Goal: Information Seeking & Learning: Understand process/instructions

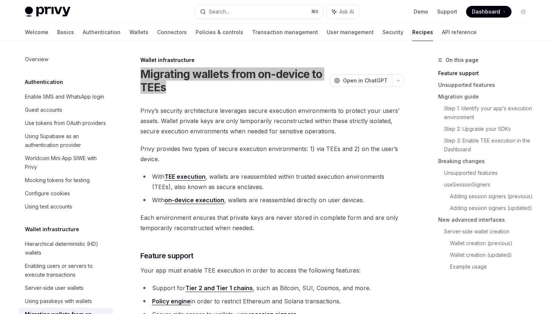
scroll to position [141, 0]
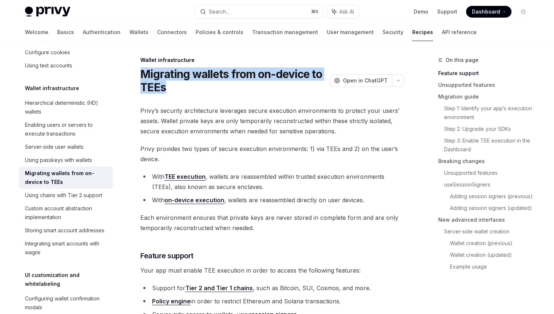
click at [183, 126] on span "Privy’s security architecture leverages secure execution environments to protec…" at bounding box center [272, 120] width 264 height 31
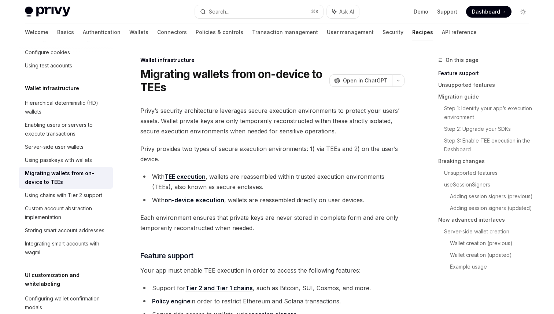
click at [183, 126] on span "Privy’s security architecture leverages secure execution environments to protec…" at bounding box center [272, 120] width 264 height 31
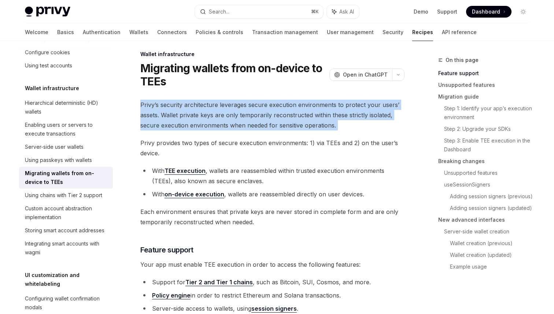
scroll to position [0, 0]
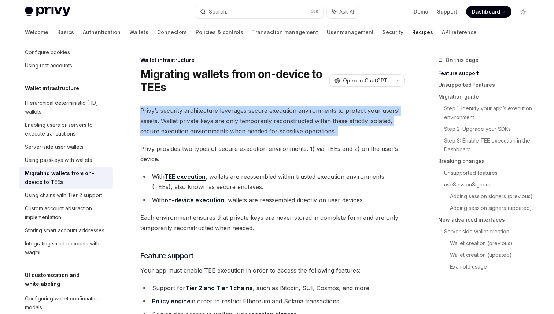
click at [326, 188] on li "With TEE execution , wallets are reassembled within trusted execution environme…" at bounding box center [272, 181] width 264 height 21
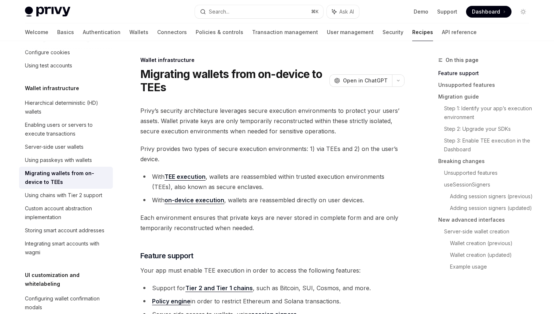
click at [326, 188] on li "With TEE execution , wallets are reassembled within trusted execution environme…" at bounding box center [272, 181] width 264 height 21
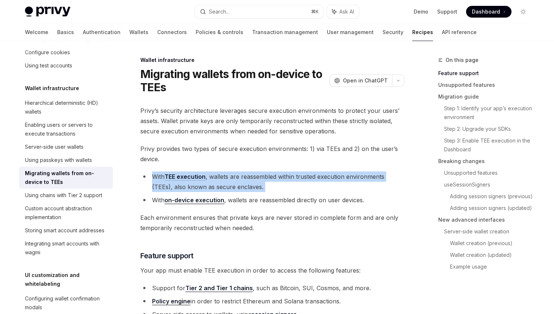
click at [275, 218] on span "Each environment ensures that private keys are never stored in complete form an…" at bounding box center [272, 222] width 264 height 21
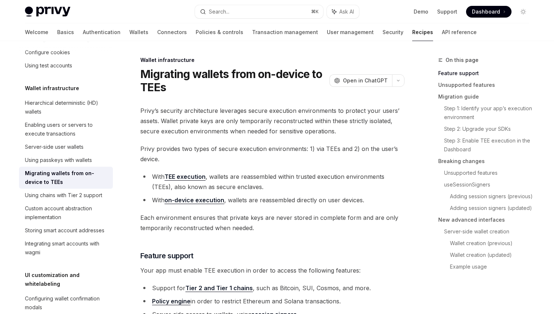
click at [275, 218] on span "Each environment ensures that private keys are never stored in complete form an…" at bounding box center [272, 222] width 264 height 21
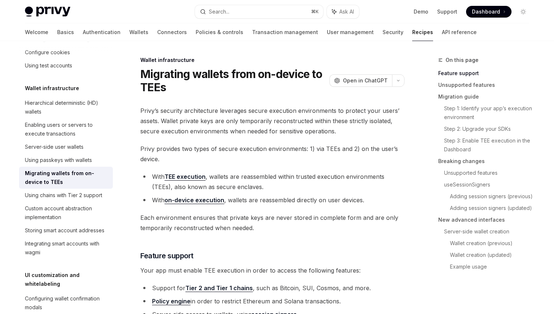
click at [293, 260] on h3 "​ Feature support" at bounding box center [272, 255] width 264 height 10
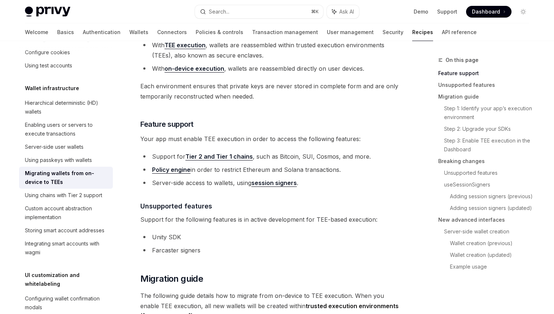
scroll to position [130, 0]
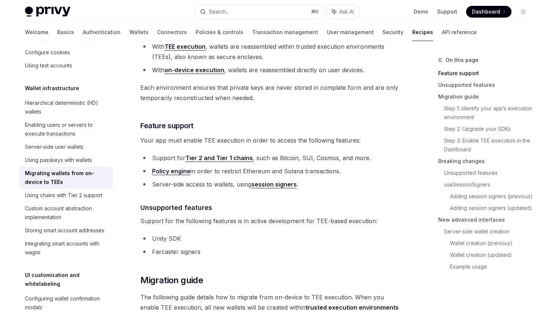
click at [235, 85] on span "Each environment ensures that private keys are never stored in complete form an…" at bounding box center [272, 92] width 264 height 21
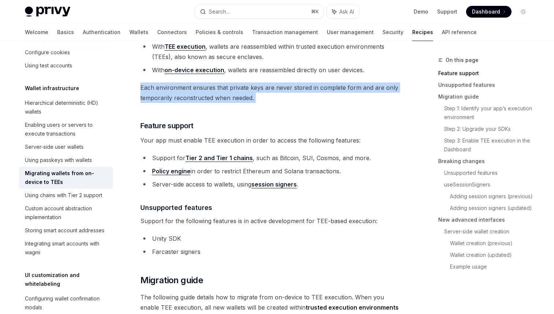
click at [304, 98] on span "Each environment ensures that private keys are never stored in complete form an…" at bounding box center [272, 92] width 264 height 21
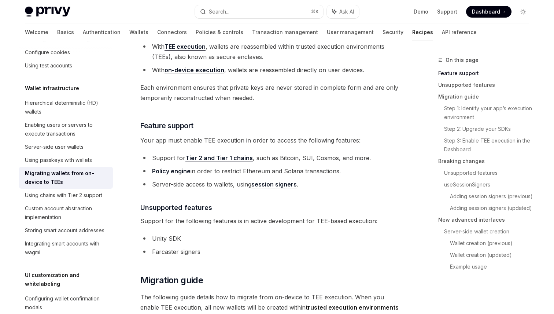
click at [304, 98] on span "Each environment ensures that private keys are never stored in complete form an…" at bounding box center [272, 92] width 264 height 21
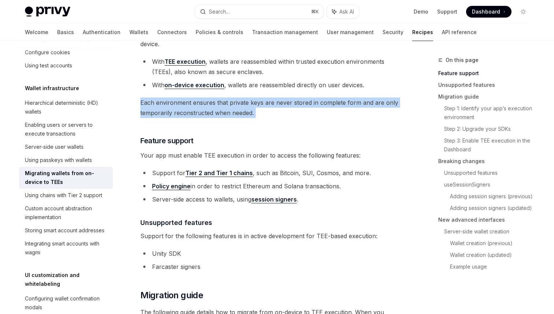
scroll to position [106, 0]
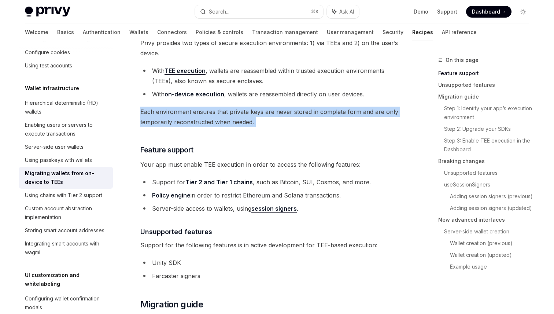
click at [281, 81] on li "With TEE execution , wallets are reassembled within trusted execution environme…" at bounding box center [272, 76] width 264 height 21
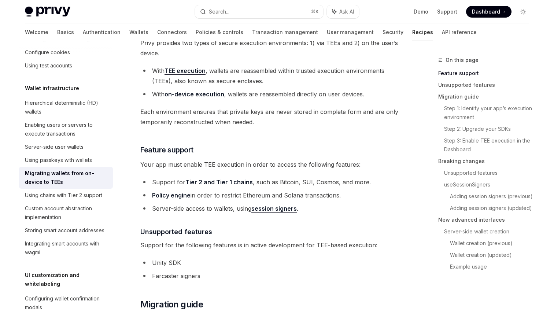
click at [281, 81] on li "With TEE execution , wallets are reassembled within trusted execution environme…" at bounding box center [272, 76] width 264 height 21
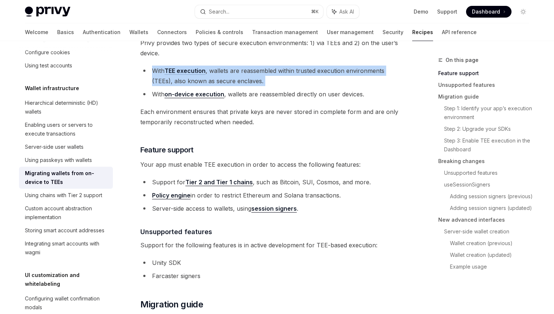
click at [281, 81] on li "With TEE execution , wallets are reassembled within trusted execution environme…" at bounding box center [272, 76] width 264 height 21
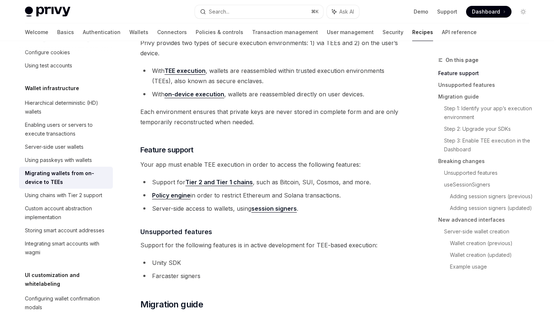
click at [281, 81] on li "With TEE execution , wallets are reassembled within trusted execution environme…" at bounding box center [272, 76] width 264 height 21
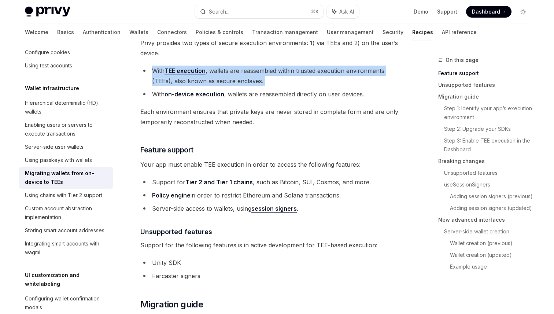
click at [283, 89] on li "With on-device execution , wallets are reassembled directly on user devices." at bounding box center [272, 94] width 264 height 10
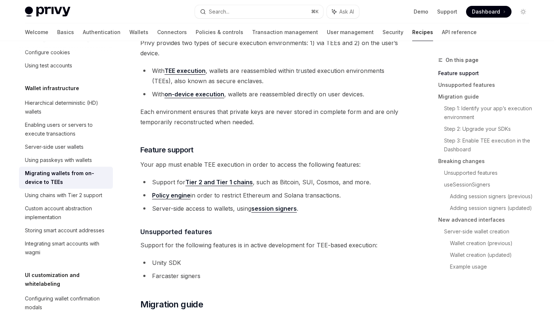
click at [285, 94] on li "With on-device execution , wallets are reassembled directly on user devices." at bounding box center [272, 94] width 264 height 10
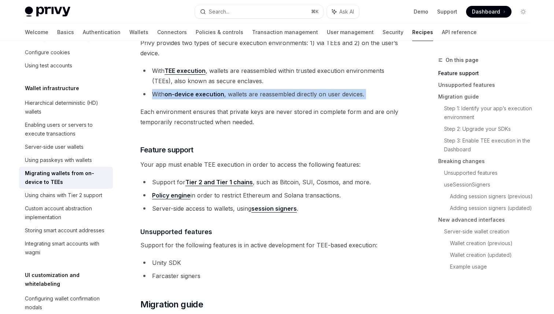
click at [266, 117] on span "Each environment ensures that private keys are never stored in complete form an…" at bounding box center [272, 117] width 264 height 21
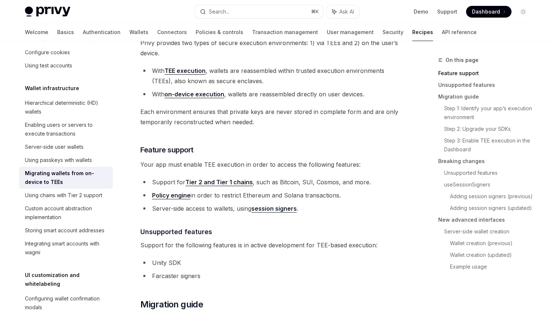
click at [266, 117] on span "Each environment ensures that private keys are never stored in complete form an…" at bounding box center [272, 117] width 264 height 21
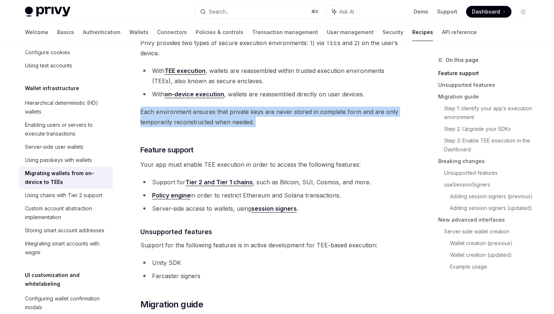
click at [266, 117] on span "Each environment ensures that private keys are never stored in complete form an…" at bounding box center [272, 117] width 264 height 21
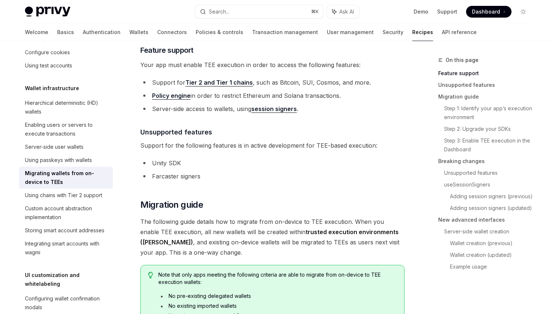
scroll to position [207, 0]
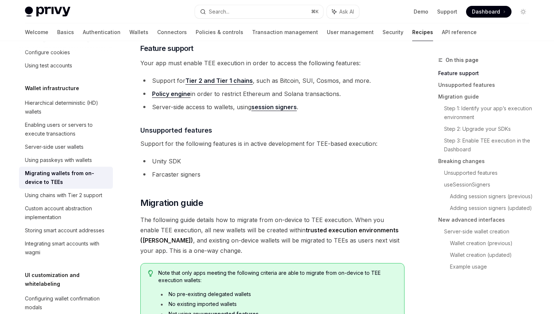
click at [341, 68] on span "Your app must enable TEE execution in order to access the following features:" at bounding box center [272, 63] width 264 height 10
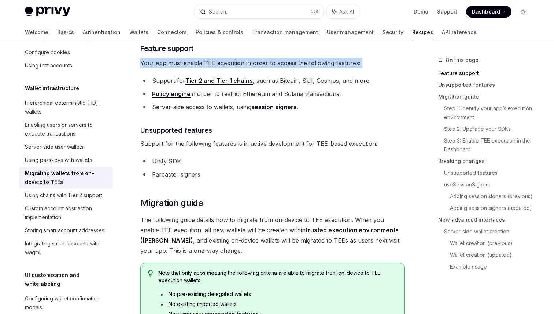
click at [356, 79] on li "Support for Tier 2 and Tier 1 chains , such as Bitcoin, SUI, Cosmos, and more." at bounding box center [272, 80] width 264 height 10
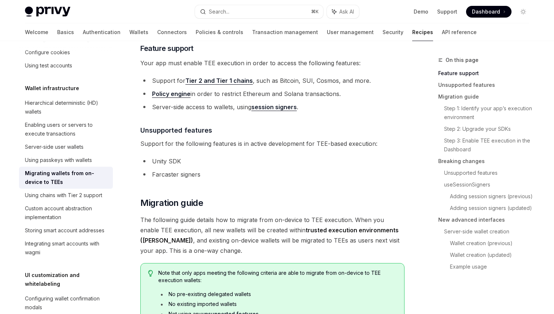
click at [356, 79] on li "Support for Tier 2 and Tier 1 chains , such as Bitcoin, SUI, Cosmos, and more." at bounding box center [272, 80] width 264 height 10
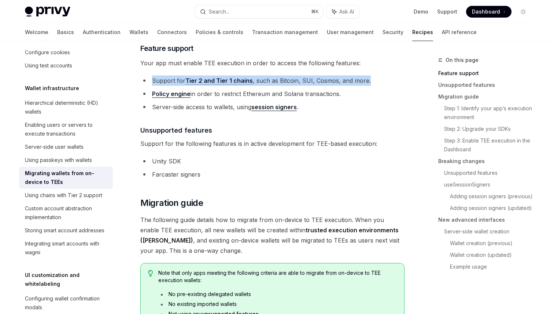
click at [356, 79] on li "Support for Tier 2 and Tier 1 chains , such as Bitcoin, SUI, Cosmos, and more." at bounding box center [272, 80] width 264 height 10
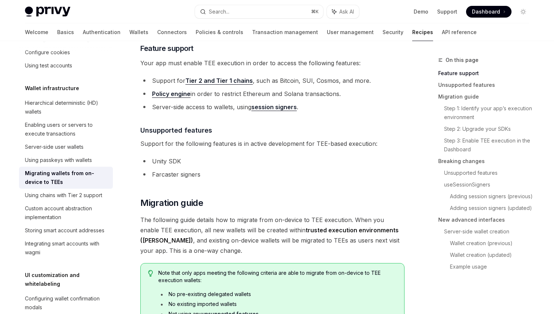
click at [378, 100] on ul "Support for Tier 2 and Tier 1 chains , such as Bitcoin, SUI, Cosmos, and more. …" at bounding box center [272, 93] width 264 height 37
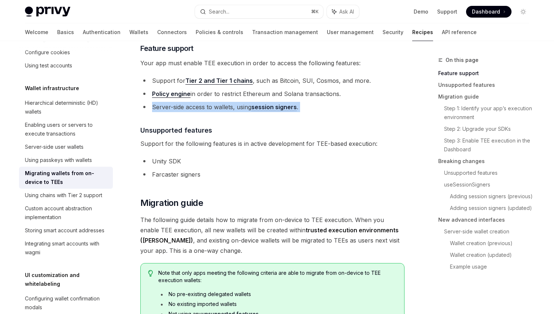
click at [370, 94] on li "Policy engine in order to restrict Ethereum and Solana transactions." at bounding box center [272, 94] width 264 height 10
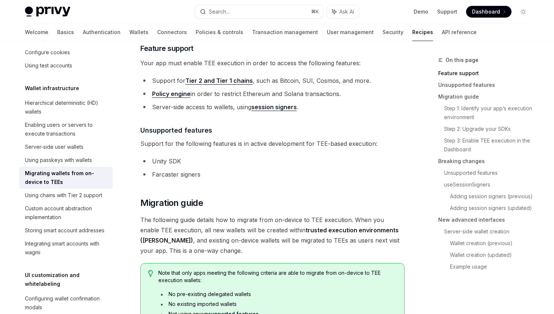
click at [370, 94] on li "Policy engine in order to restrict Ethereum and Solana transactions." at bounding box center [272, 94] width 264 height 10
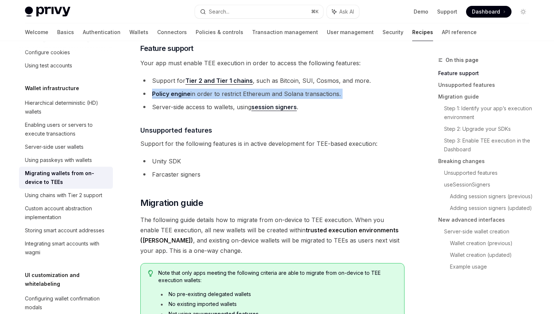
click at [370, 94] on li "Policy engine in order to restrict Ethereum and Solana transactions." at bounding box center [272, 94] width 264 height 10
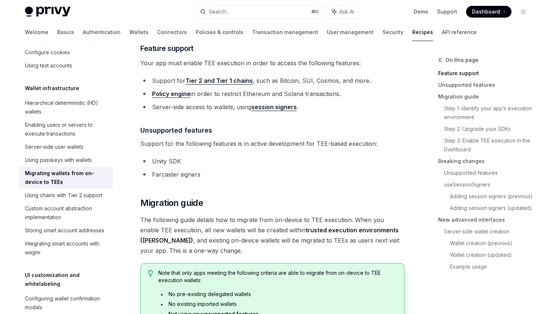
click at [370, 94] on li "Policy engine in order to restrict Ethereum and Solana transactions." at bounding box center [272, 94] width 264 height 10
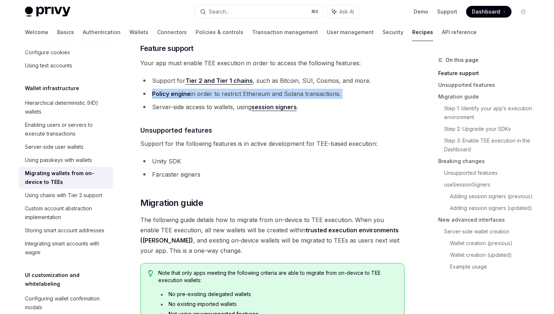
click at [370, 94] on li "Policy engine in order to restrict Ethereum and Solana transactions." at bounding box center [272, 94] width 264 height 10
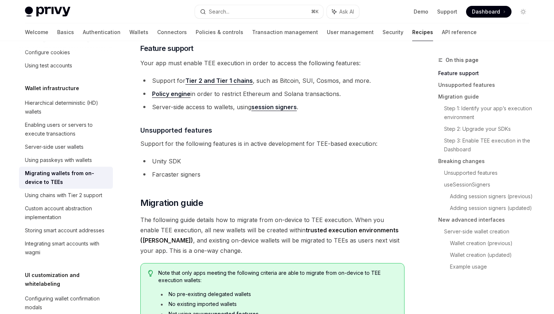
click at [360, 249] on span "The following guide details how to migrate from on-device to TEE execution. Whe…" at bounding box center [272, 235] width 264 height 41
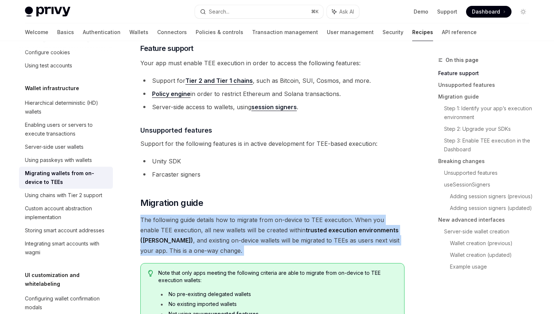
click at [360, 249] on span "The following guide details how to migrate from on-device to TEE execution. Whe…" at bounding box center [272, 235] width 264 height 41
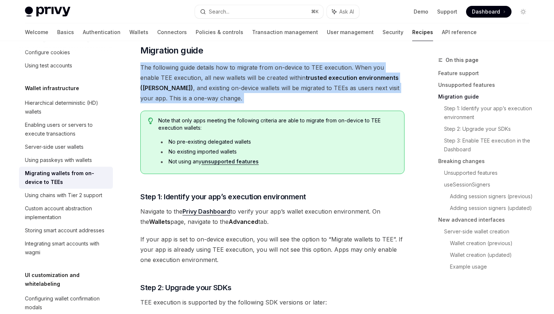
scroll to position [359, 0]
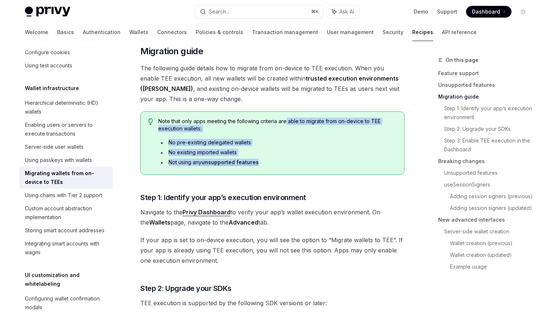
drag, startPoint x: 339, startPoint y: 159, endPoint x: 284, endPoint y: 120, distance: 66.5
click at [284, 121] on div "Note that only apps meeting the following criteria are able to migrate from on-…" at bounding box center [277, 143] width 238 height 51
click at [278, 166] on div "Note that only apps meeting the following criteria are able to migrate from on-…" at bounding box center [277, 143] width 238 height 51
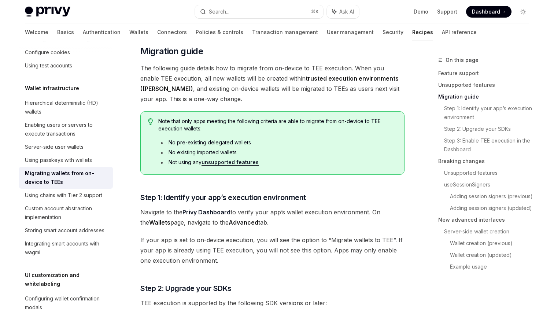
click at [278, 166] on div "Note that only apps meeting the following criteria are able to migrate from on-…" at bounding box center [277, 143] width 238 height 51
click at [245, 195] on span "Step 1: Identify your app’s execution environment" at bounding box center [223, 197] width 166 height 10
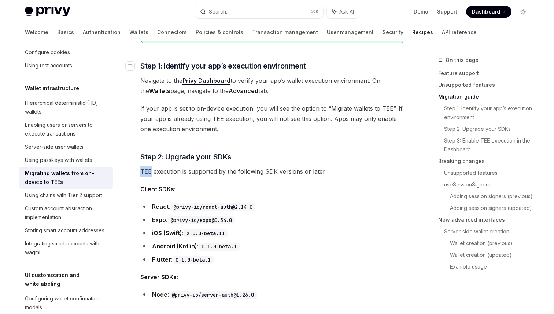
scroll to position [495, 0]
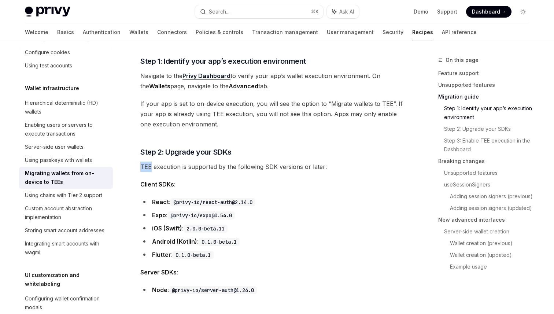
click at [294, 78] on span "Navigate to the Privy Dashboard to verify your app’s wallet execution environme…" at bounding box center [272, 81] width 264 height 21
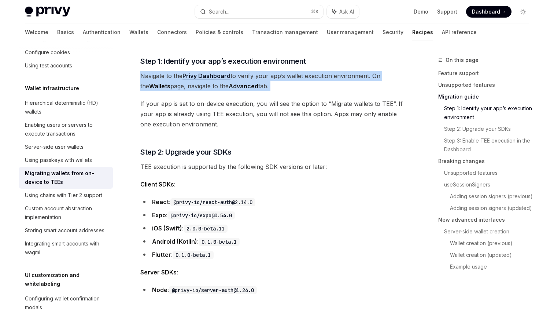
click at [294, 78] on span "Navigate to the Privy Dashboard to verify your app’s wallet execution environme…" at bounding box center [272, 81] width 264 height 21
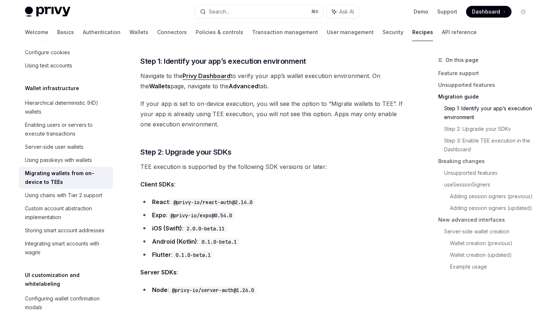
click at [294, 78] on span "Navigate to the Privy Dashboard to verify your app’s wallet execution environme…" at bounding box center [272, 81] width 264 height 21
click at [293, 78] on span "Navigate to the Privy Dashboard to verify your app’s wallet execution environme…" at bounding box center [272, 81] width 264 height 21
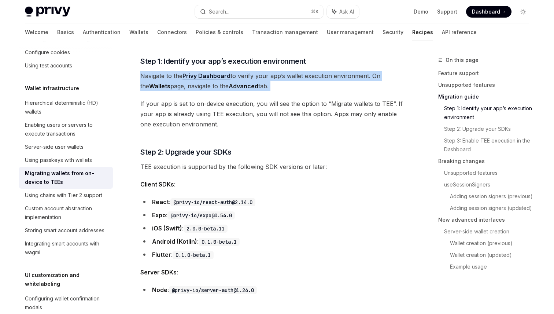
click at [361, 117] on span "If your app is set to on-device execution, you will see the option to “Migrate …" at bounding box center [272, 114] width 264 height 31
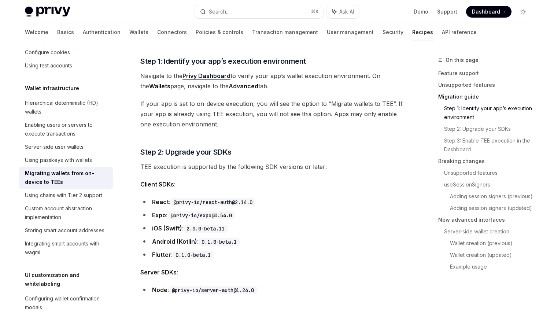
click at [361, 117] on span "If your app is set to on-device execution, you will see the option to “Migrate …" at bounding box center [272, 114] width 264 height 31
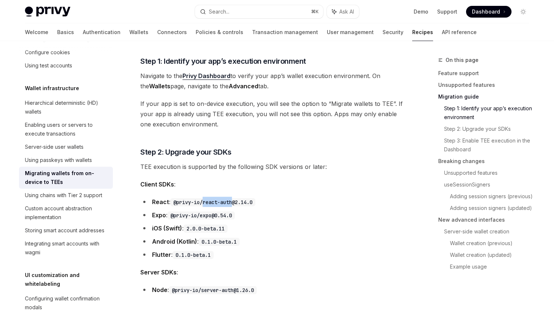
drag, startPoint x: 205, startPoint y: 201, endPoint x: 235, endPoint y: 201, distance: 30.4
click at [235, 201] on code "@privy-io/react-auth@2.14.0" at bounding box center [212, 202] width 85 height 8
copy code "react-auth"
click at [289, 205] on li "React : @privy-io/react-auth@2.14.0" at bounding box center [272, 202] width 264 height 10
click at [246, 239] on li "Android (Kotlin) : 0.1.0-beta.1" at bounding box center [272, 241] width 264 height 10
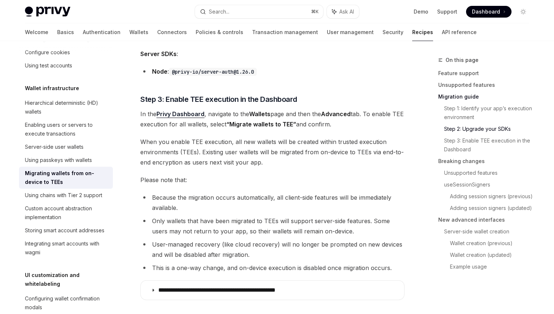
scroll to position [714, 0]
click at [333, 126] on span "In the Privy Dashboard , navigate to the Wallets page and then the Advanced tab…" at bounding box center [272, 118] width 264 height 21
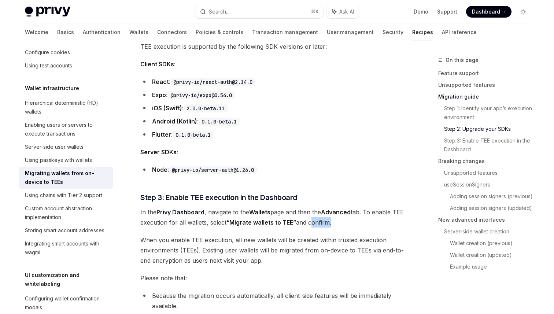
scroll to position [709, 0]
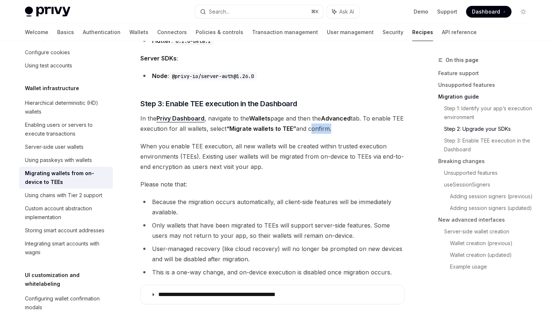
click at [287, 154] on span "When you enable TEE execution, all new wallets will be created within trusted e…" at bounding box center [272, 156] width 264 height 31
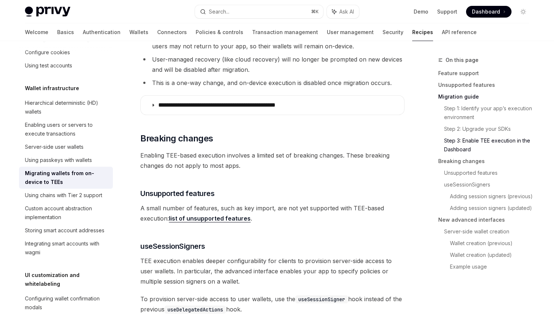
scroll to position [900, 0]
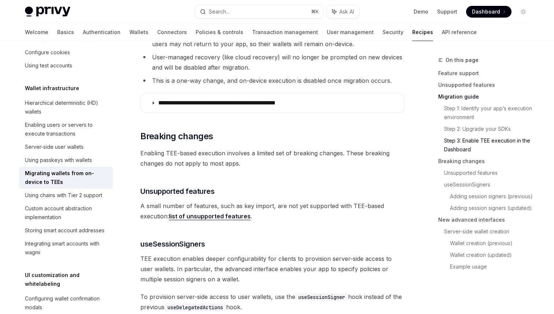
click at [274, 156] on span "Enabling TEE-based execution involves a limited set of breaking changes. These …" at bounding box center [272, 158] width 264 height 21
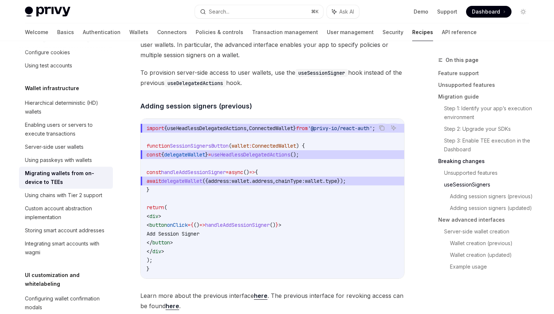
scroll to position [1125, 0]
click at [239, 208] on code "import { useHeadlessDelegatedActions , ConnectedWallet } from '@privy-io/react-…" at bounding box center [272, 197] width 252 height 149
click at [257, 221] on span "handleAddSessionSigner" at bounding box center [237, 224] width 64 height 7
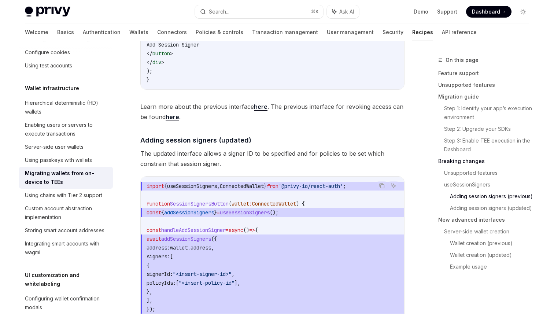
scroll to position [1324, 0]
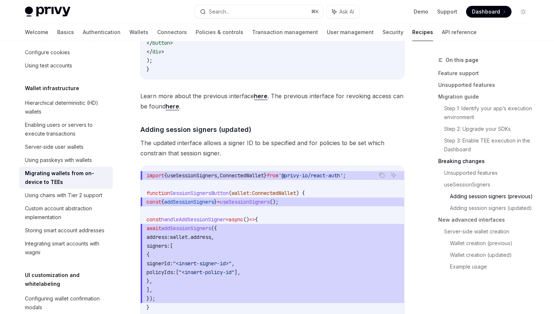
click at [306, 258] on span "{" at bounding box center [272, 254] width 252 height 9
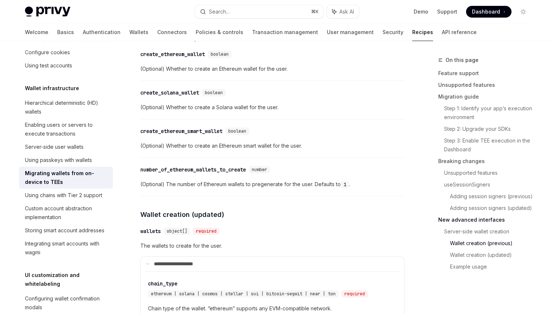
scroll to position [1852, 0]
click at [172, 95] on div "create_solana_wallet" at bounding box center [169, 92] width 59 height 7
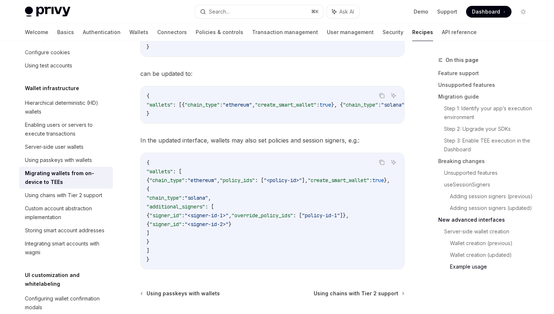
scroll to position [2463, 0]
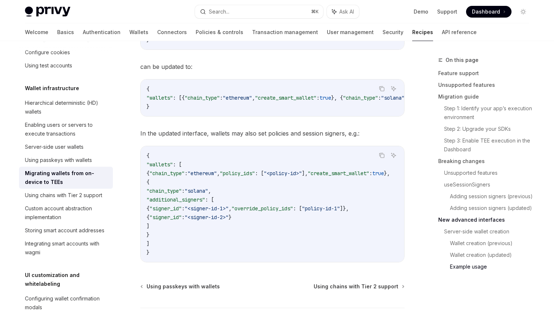
click at [308, 196] on code "{ "wallets" : [ { "chain_type" : "ethereum" , "policy_ids" : [ "<policy-id>" ],…" at bounding box center [276, 203] width 261 height 105
click at [157, 166] on span ""wallets"" at bounding box center [159, 164] width 26 height 7
copy span "wallets"
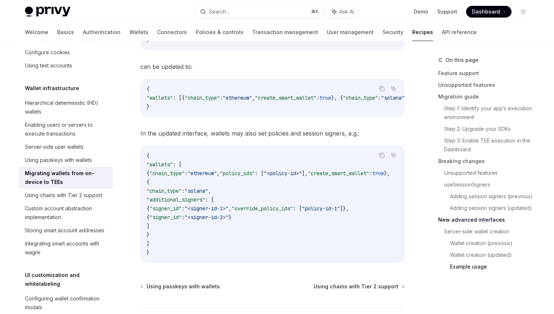
click at [309, 161] on code "{ "wallets" : [ { "chain_type" : "ethereum" , "policy_ids" : [ "<policy-id>" ],…" at bounding box center [276, 203] width 261 height 105
click at [387, 70] on span "can be updated to:" at bounding box center [272, 67] width 264 height 10
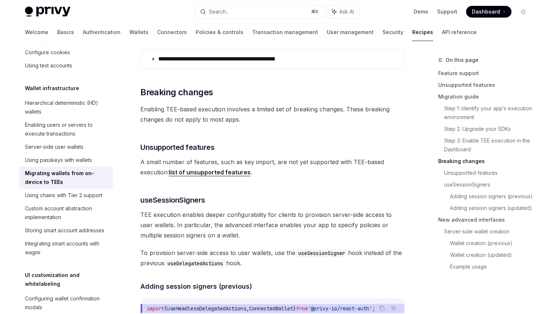
scroll to position [927, 0]
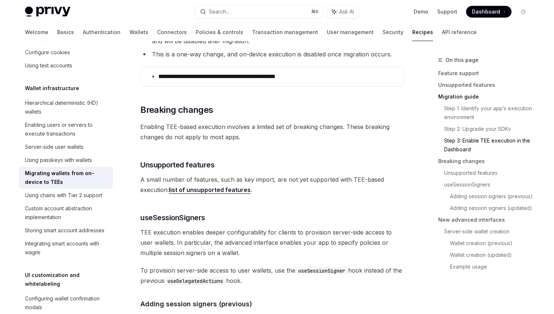
click at [333, 178] on span "A small number of features, such as key import, are not yet supported with TEE-…" at bounding box center [272, 184] width 264 height 21
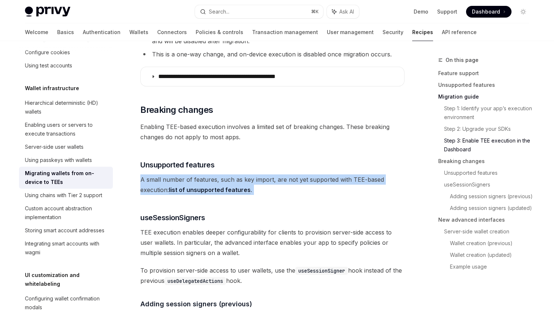
click at [333, 178] on span "A small number of features, such as key import, are not yet supported with TEE-…" at bounding box center [272, 184] width 264 height 21
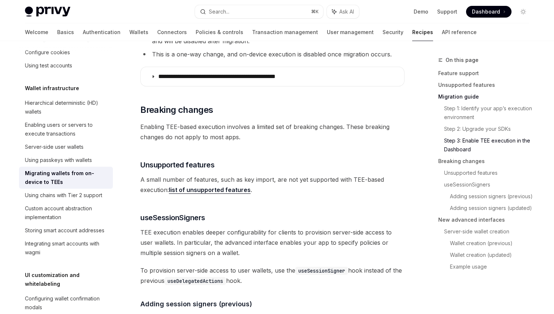
click at [219, 187] on link "list of unsupported features" at bounding box center [210, 190] width 82 height 8
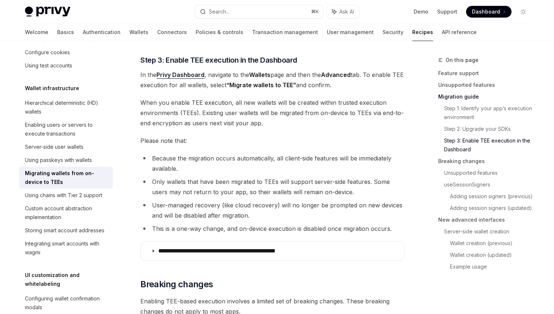
scroll to position [754, 0]
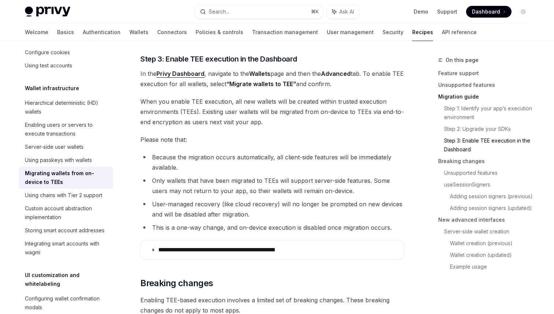
click at [320, 195] on li "Only wallets that have been migrated to TEEs will support server-side features.…" at bounding box center [272, 185] width 264 height 21
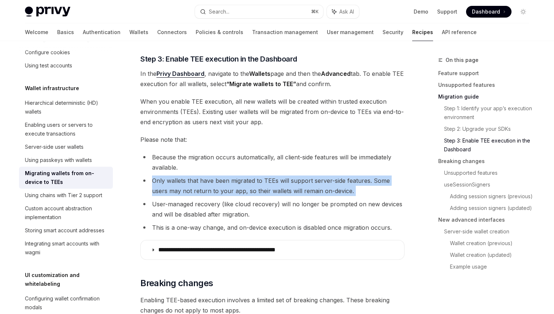
click at [275, 214] on li "User-managed recovery (like cloud recovery) will no longer be prompted on new d…" at bounding box center [272, 209] width 264 height 21
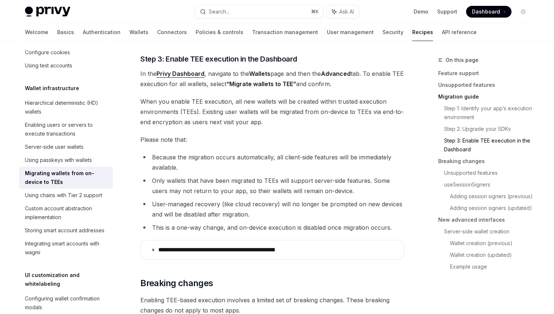
click at [275, 214] on li "User-managed recovery (like cloud recovery) will no longer be prompted on new d…" at bounding box center [272, 209] width 264 height 21
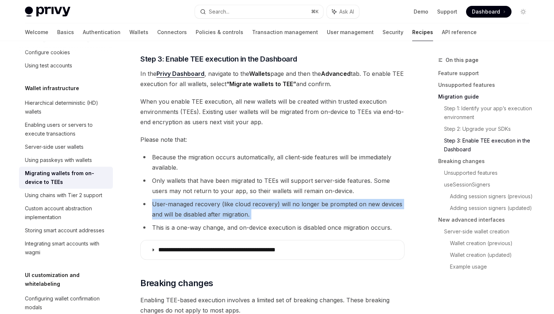
click at [298, 224] on li "This is a one-way change, and on-device execution is disabled once migration oc…" at bounding box center [272, 227] width 264 height 10
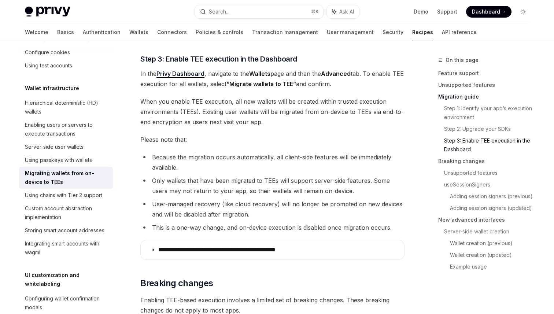
click at [298, 224] on li "This is a one-way change, and on-device execution is disabled once migration oc…" at bounding box center [272, 227] width 264 height 10
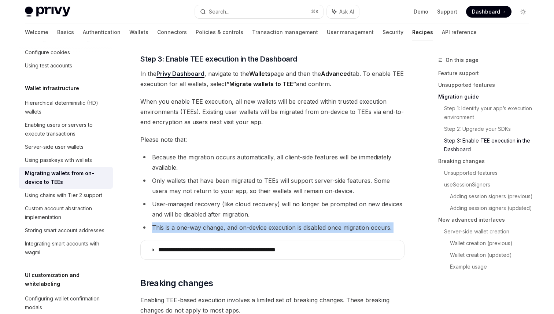
click at [380, 227] on li "This is a one-way change, and on-device execution is disabled once migration oc…" at bounding box center [272, 227] width 264 height 10
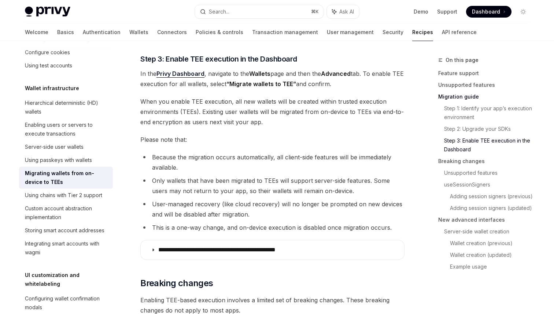
click at [380, 227] on li "This is a one-way change, and on-device execution is disabled once migration oc…" at bounding box center [272, 227] width 264 height 10
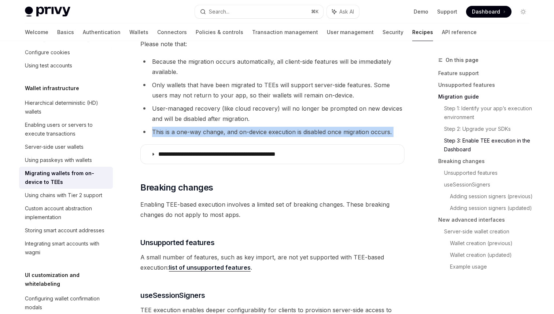
scroll to position [857, 0]
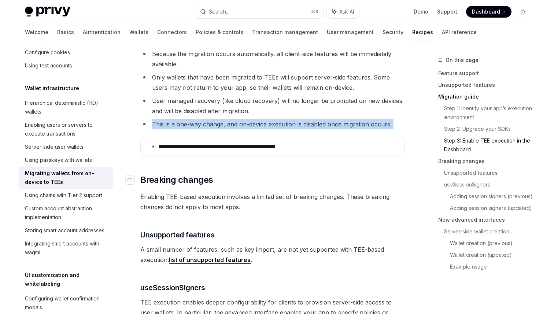
click at [294, 184] on h2 "​ Breaking changes" at bounding box center [272, 180] width 264 height 12
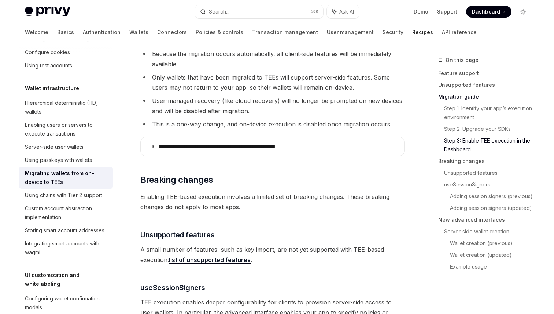
click at [315, 202] on span "Enabling TEE-based execution involves a limited set of breaking changes. These …" at bounding box center [272, 202] width 264 height 21
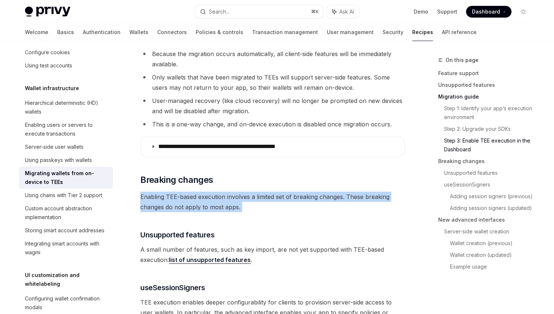
click at [315, 202] on span "Enabling TEE-based execution involves a limited set of breaking changes. These …" at bounding box center [272, 202] width 264 height 21
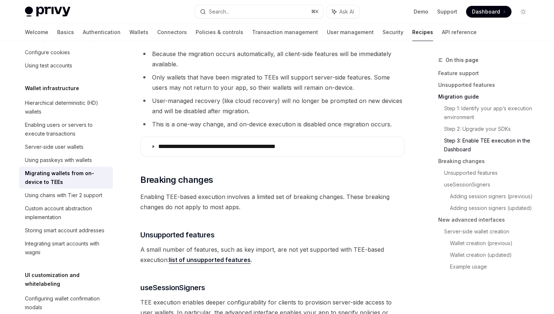
click at [315, 202] on span "Enabling TEE-based execution involves a limited set of breaking changes. These …" at bounding box center [272, 202] width 264 height 21
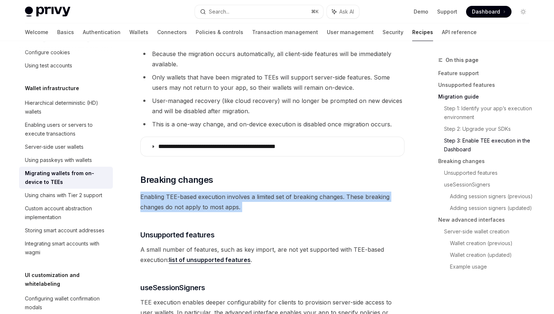
click at [315, 202] on span "Enabling TEE-based execution involves a limited set of breaking changes. These …" at bounding box center [272, 202] width 264 height 21
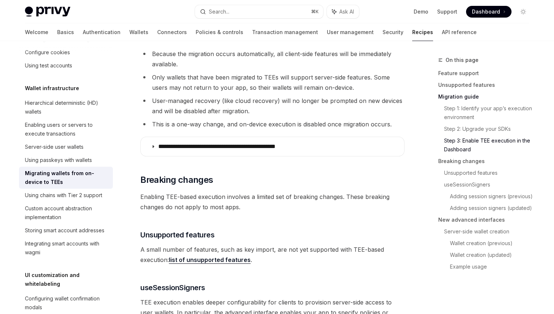
click at [315, 202] on span "Enabling TEE-based execution involves a limited set of breaking changes. These …" at bounding box center [272, 202] width 264 height 21
click at [357, 116] on ul "Because the migration occurs automatically, all client-side features will be im…" at bounding box center [272, 89] width 264 height 81
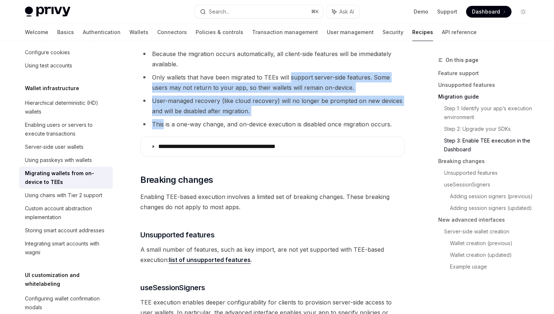
drag, startPoint x: 357, startPoint y: 116, endPoint x: 305, endPoint y: 73, distance: 67.7
click at [305, 74] on ul "Because the migration occurs automatically, all client-side features will be im…" at bounding box center [272, 89] width 264 height 81
click at [305, 72] on li "Only wallets that have been migrated to TEEs will support server-side features.…" at bounding box center [272, 82] width 264 height 21
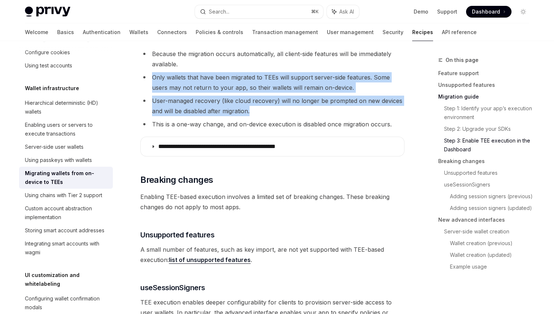
drag, startPoint x: 287, startPoint y: 70, endPoint x: 408, endPoint y: 111, distance: 127.3
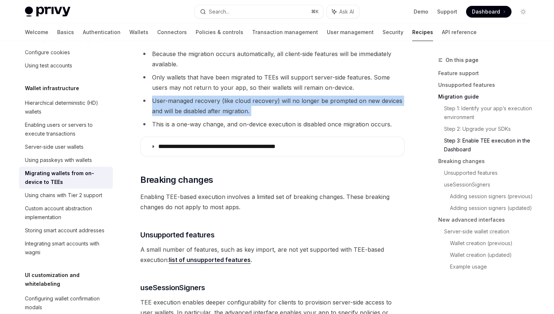
drag, startPoint x: 408, startPoint y: 111, endPoint x: 382, endPoint y: 94, distance: 31.1
click at [382, 94] on ul "Because the migration occurs automatically, all client-side features will be im…" at bounding box center [272, 89] width 264 height 81
drag, startPoint x: 382, startPoint y: 94, endPoint x: 421, endPoint y: 115, distance: 44.1
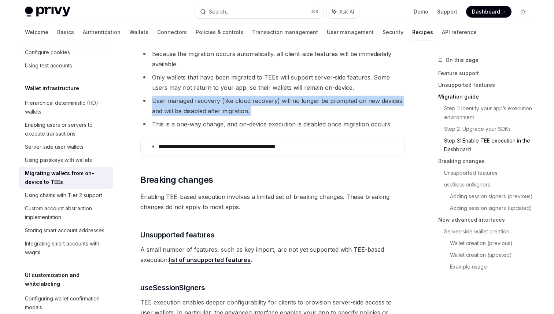
drag, startPoint x: 421, startPoint y: 115, endPoint x: 395, endPoint y: 81, distance: 42.6
click at [395, 81] on li "Only wallets that have been migrated to TEEs will support server-side features.…" at bounding box center [272, 82] width 264 height 21
drag, startPoint x: 395, startPoint y: 81, endPoint x: 379, endPoint y: 115, distance: 37.8
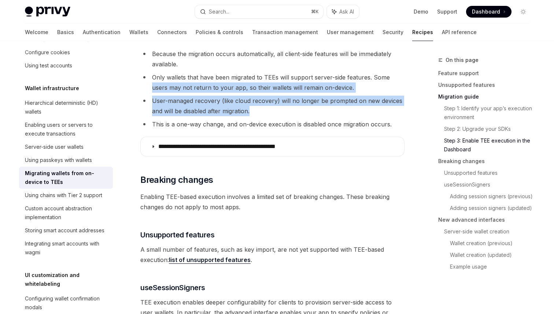
click at [379, 115] on ul "Because the migration occurs automatically, all client-side features will be im…" at bounding box center [272, 89] width 264 height 81
click at [379, 115] on li "User-managed recovery (like cloud recovery) will no longer be prompted on new d…" at bounding box center [272, 106] width 264 height 21
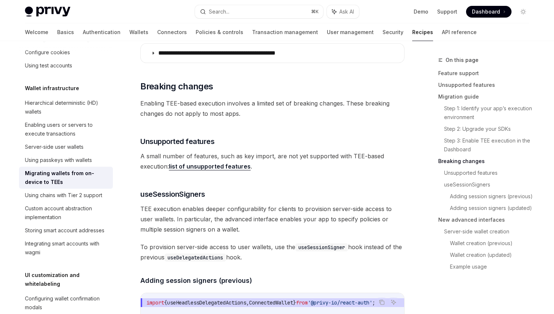
scroll to position [942, 0]
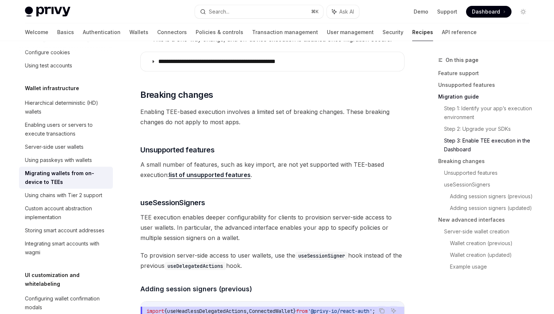
click at [227, 114] on span "Enabling TEE-based execution involves a limited set of breaking changes. These …" at bounding box center [272, 117] width 264 height 21
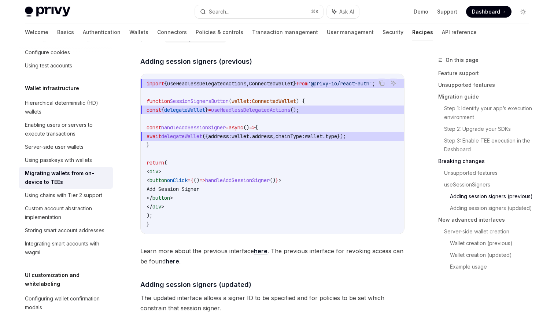
scroll to position [1125, 0]
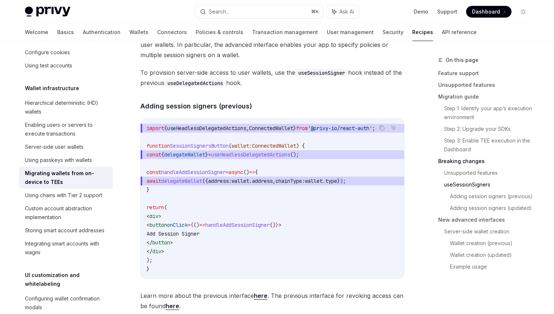
click at [182, 157] on span "const { delegateWallet } = useHeadlessDelegatedActions ();" at bounding box center [272, 154] width 252 height 9
click at [183, 157] on span "delegateWallet" at bounding box center [184, 154] width 41 height 7
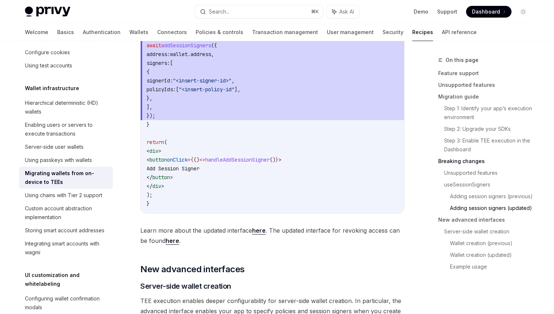
scroll to position [1462, 0]
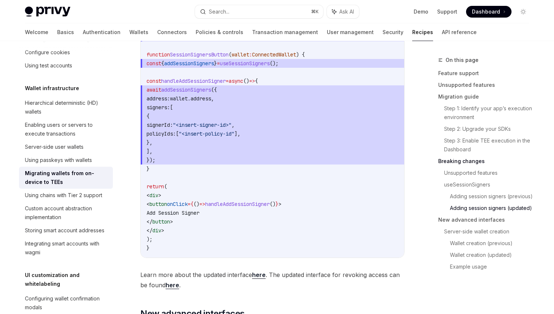
click at [194, 93] on span "addSessionSigners" at bounding box center [186, 89] width 50 height 7
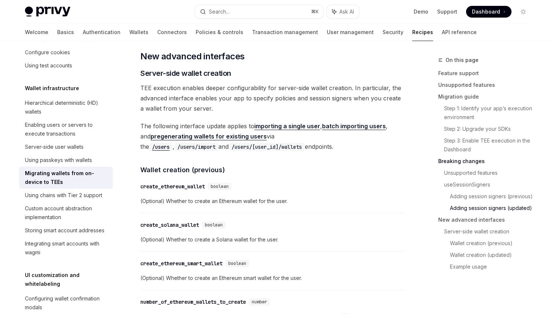
scroll to position [1724, 0]
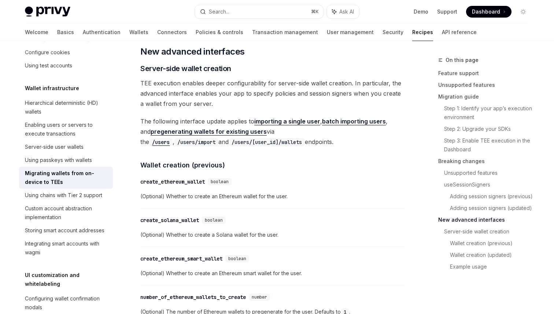
click at [252, 92] on span "TEE execution enables deeper configurability for server-side wallet creation. I…" at bounding box center [272, 93] width 264 height 31
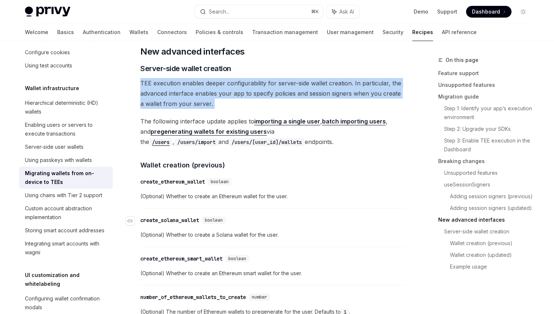
click at [318, 223] on div "​ create_solana_wallet boolean" at bounding box center [268, 220] width 257 height 9
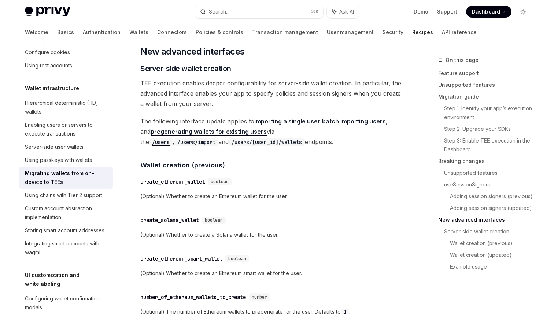
click at [217, 98] on span "TEE execution enables deeper configurability for server-side wallet creation. I…" at bounding box center [272, 93] width 264 height 31
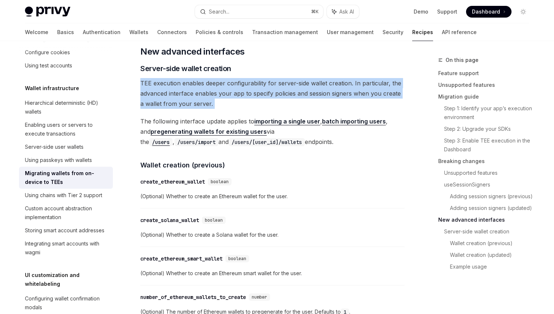
click at [273, 101] on span "TEE execution enables deeper configurability for server-side wallet creation. I…" at bounding box center [272, 93] width 264 height 31
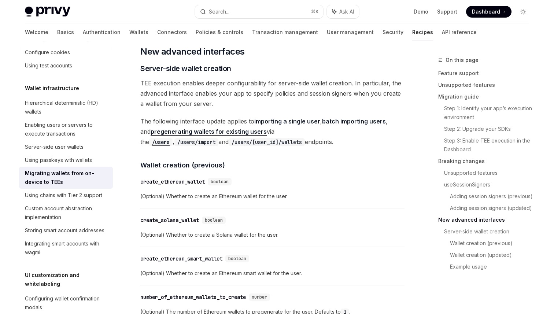
click at [273, 101] on span "TEE execution enables deeper configurability for server-side wallet creation. I…" at bounding box center [272, 93] width 264 height 31
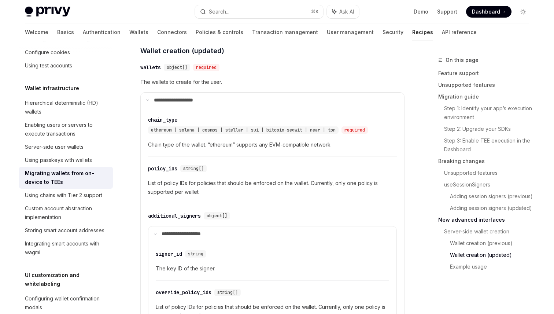
scroll to position [1976, 0]
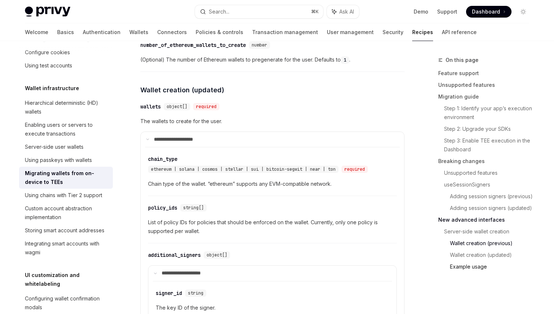
click at [490, 267] on link "Example usage" at bounding box center [492, 267] width 85 height 12
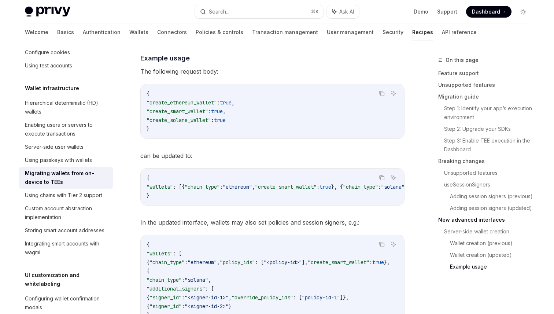
click at [473, 222] on link "New advanced interfaces" at bounding box center [486, 220] width 97 height 12
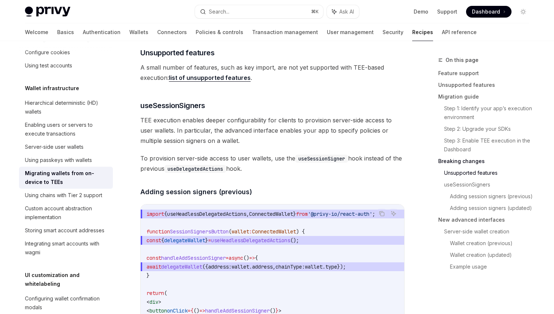
scroll to position [1037, 0]
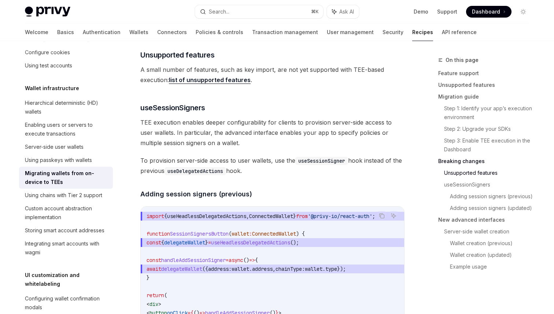
click at [275, 242] on span "useHeadlessDelegatedActions" at bounding box center [250, 242] width 79 height 7
copy span "useHeadlessDelegatedActions"
click at [244, 8] on button "Search... ⌘ K" at bounding box center [259, 11] width 128 height 13
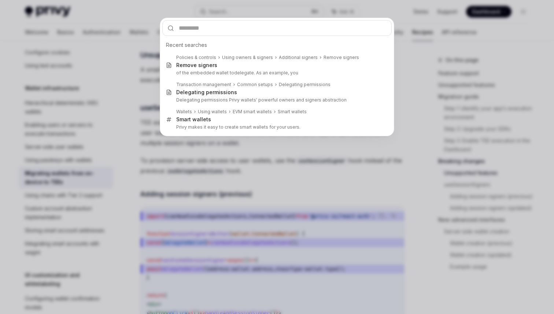
type input "**********"
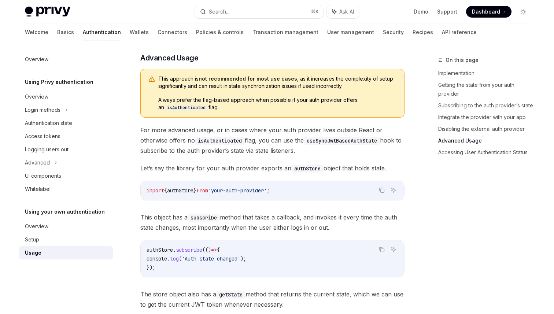
click at [344, 145] on code "useSyncJwtBasedAuthState" at bounding box center [342, 141] width 76 height 8
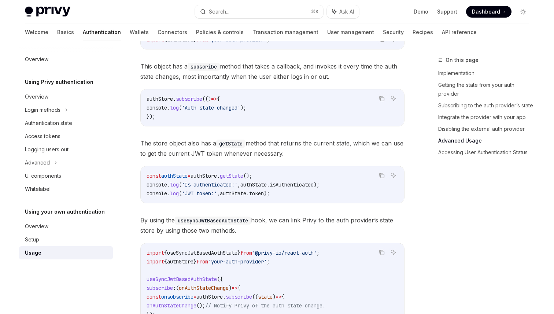
scroll to position [1059, 0]
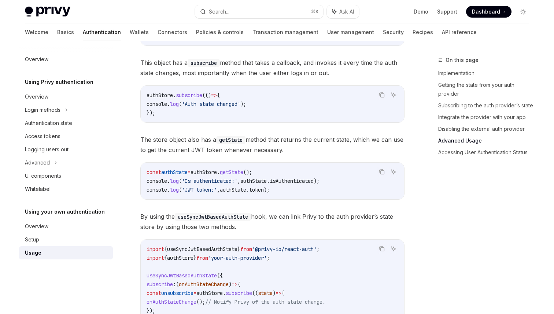
click at [240, 229] on span "By using the useSyncJwtBasedAuthState hook, we can link Privy to the auth provi…" at bounding box center [272, 221] width 264 height 21
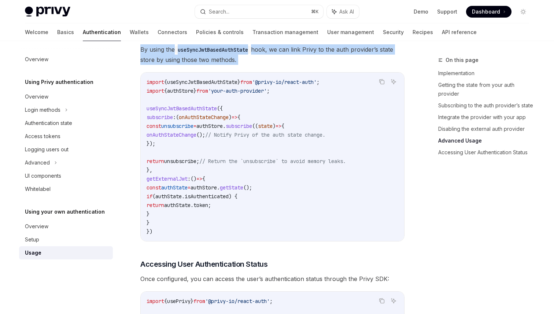
scroll to position [1230, 0]
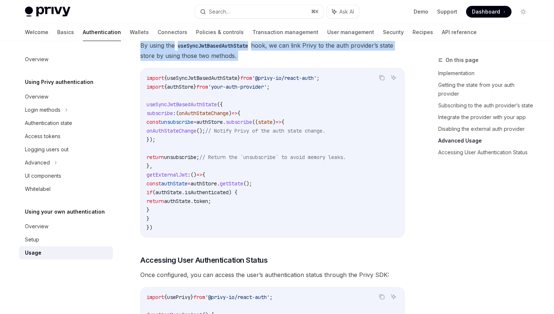
click at [314, 160] on span "// Return the `unsubscribe` to avoid memory leaks." at bounding box center [272, 157] width 146 height 7
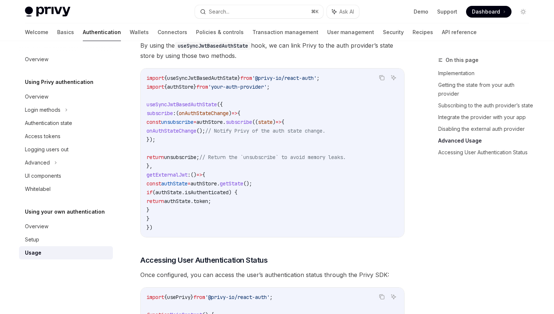
click at [314, 160] on span "// Return the `unsubscribe` to avoid memory leaks." at bounding box center [272, 157] width 146 height 7
click at [202, 105] on span "useSyncJwtBasedAuthState" at bounding box center [181, 104] width 70 height 7
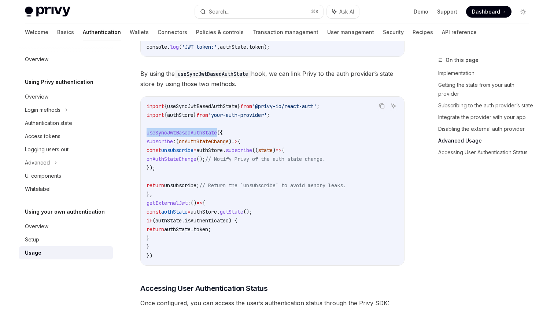
scroll to position [1195, 0]
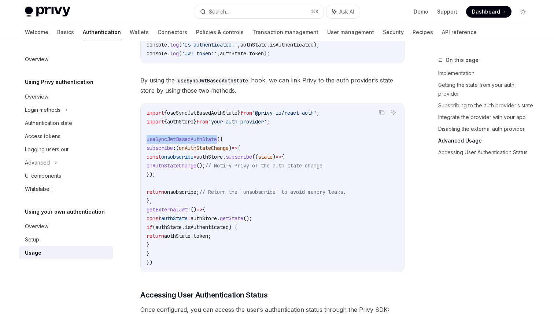
click at [328, 94] on span "By using the useSyncJwtBasedAuthState hook, we can link Privy to the auth provi…" at bounding box center [272, 85] width 264 height 21
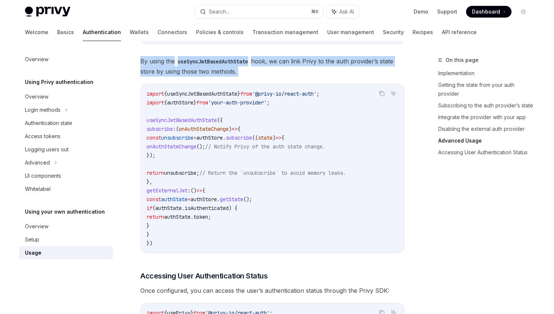
scroll to position [1208, 0]
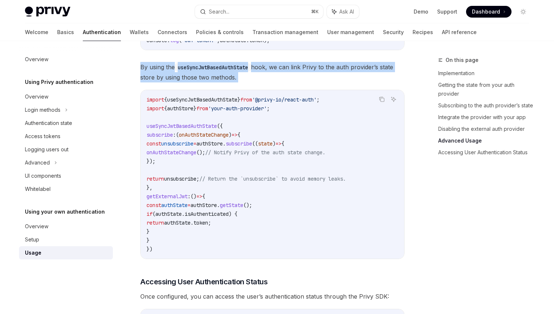
click at [367, 117] on code "import { useSyncJwtBasedAuthState } from '@privy-io/react-auth' ; import { auth…" at bounding box center [272, 174] width 252 height 158
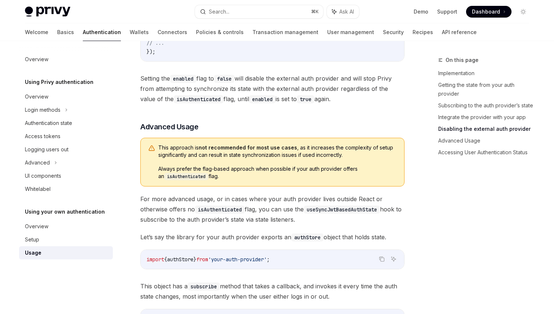
click at [172, 123] on div "​ Implementation To integrate JWT-based authentication with Privy in your React…" at bounding box center [272, 117] width 264 height 1607
click at [172, 130] on span "Advanced Usage" at bounding box center [169, 127] width 58 height 10
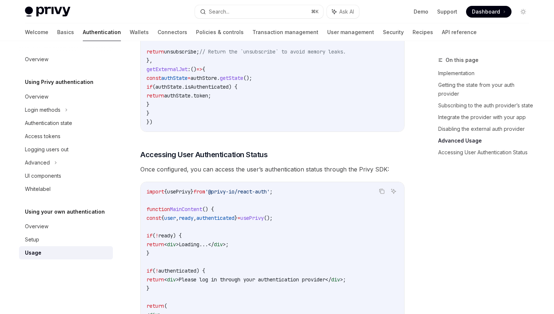
scroll to position [1419, 0]
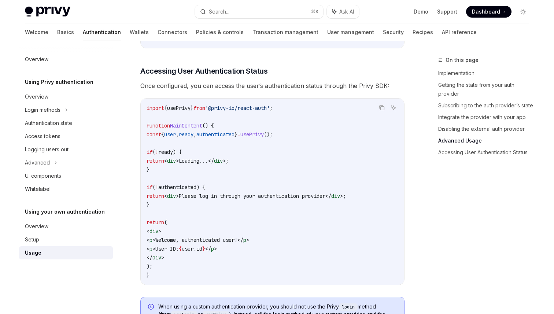
click at [393, 207] on code "import { usePrivy } from '@privy-io/react-auth' ; function MainContent () { con…" at bounding box center [272, 192] width 252 height 176
click at [431, 233] on div "On this page Implementation Getting the state from your auth provider Subscribi…" at bounding box center [478, 185] width 111 height 258
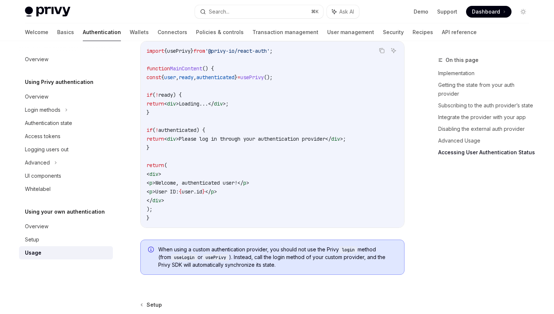
scroll to position [1554, 0]
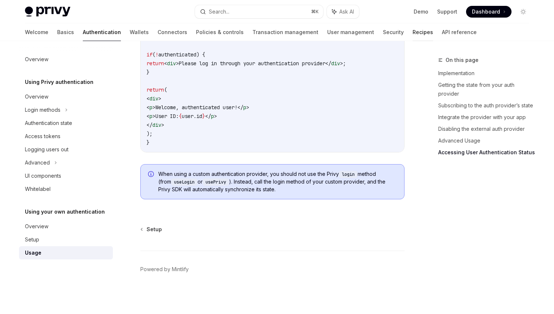
click at [412, 38] on link "Recipes" at bounding box center [422, 32] width 21 height 18
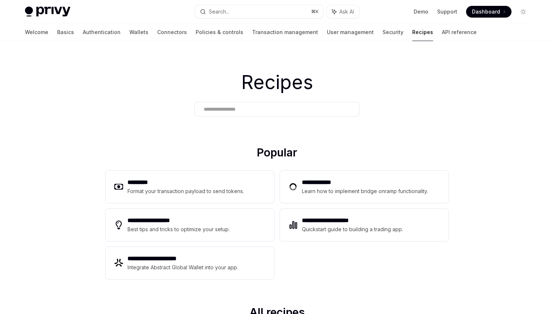
type textarea "*"
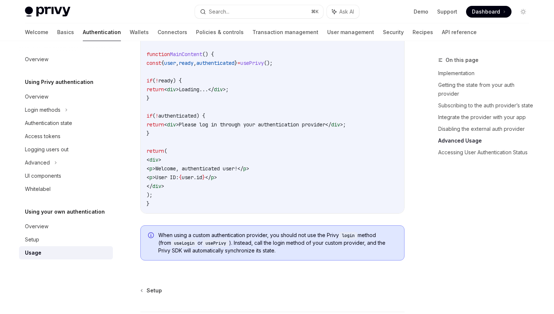
scroll to position [1554, 0]
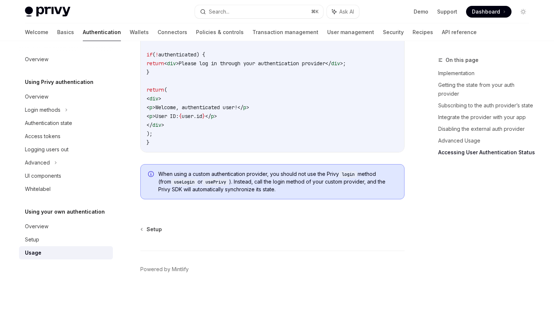
click at [236, 186] on span "When using a custom authentication provider, you should not use the Privy login…" at bounding box center [277, 181] width 238 height 23
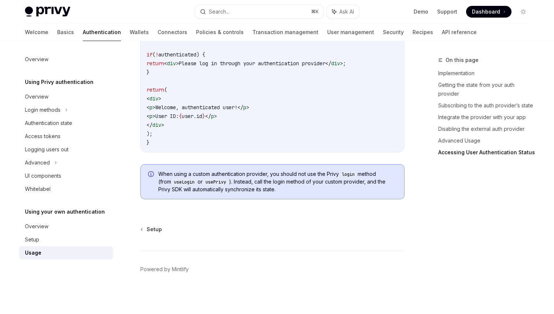
click at [404, 193] on div "When using a custom authentication provider, you should not use the Privy login…" at bounding box center [272, 181] width 264 height 35
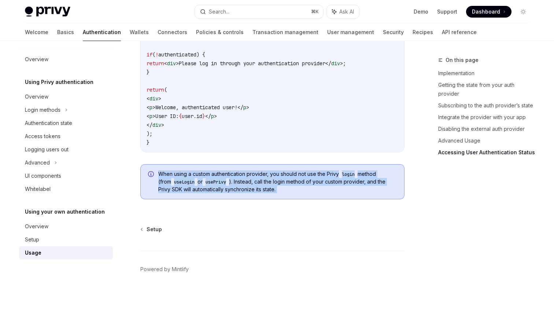
click at [382, 138] on code "import { usePrivy } from '@privy-io/react-auth' ; function MainContent () { con…" at bounding box center [272, 59] width 252 height 176
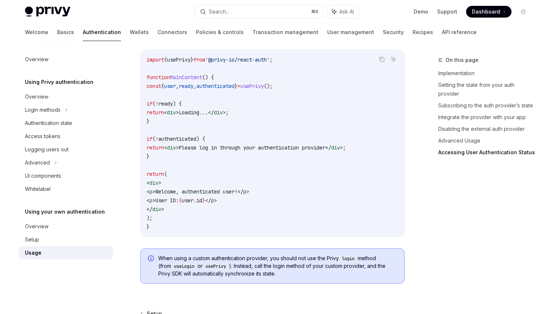
scroll to position [1467, 0]
click at [274, 111] on code "import { usePrivy } from '@privy-io/react-auth' ; function MainContent () { con…" at bounding box center [272, 144] width 252 height 176
click at [283, 82] on code "import { usePrivy } from '@privy-io/react-auth' ; function MainContent () { con…" at bounding box center [272, 144] width 252 height 176
click at [296, 93] on code "import { usePrivy } from '@privy-io/react-auth' ; function MainContent () { con…" at bounding box center [272, 144] width 252 height 176
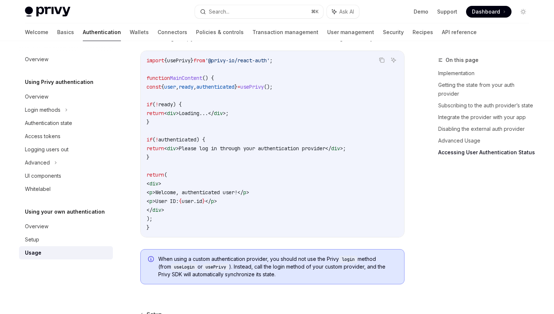
click at [296, 93] on code "import { usePrivy } from '@privy-io/react-auth' ; function MainContent () { con…" at bounding box center [272, 144] width 252 height 176
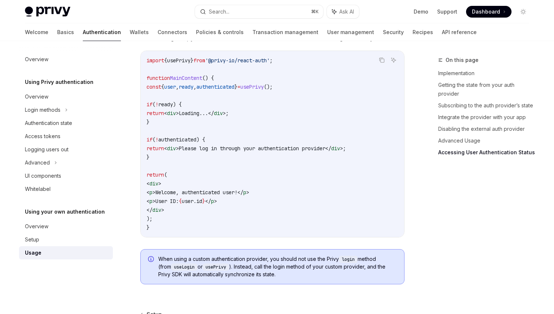
click at [296, 93] on code "import { usePrivy } from '@privy-io/react-auth' ; function MainContent () { con…" at bounding box center [272, 144] width 252 height 176
click at [264, 90] on span "usePrivy" at bounding box center [251, 86] width 23 height 7
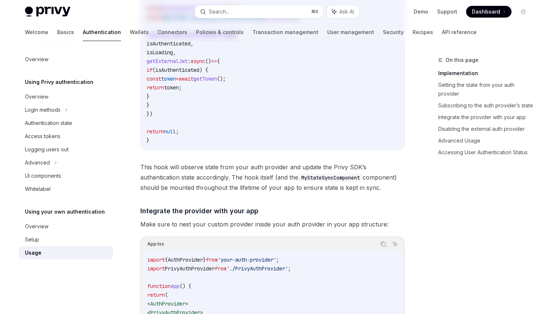
scroll to position [0, 0]
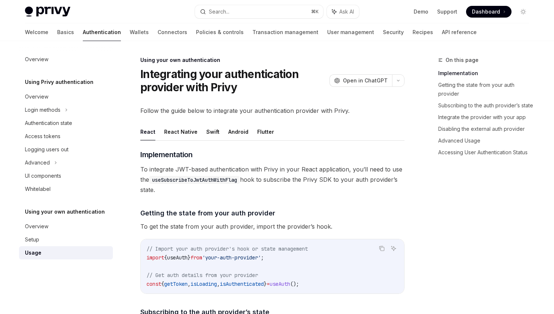
click at [248, 84] on h1 "Integrating your authentication provider with Privy" at bounding box center [233, 80] width 186 height 26
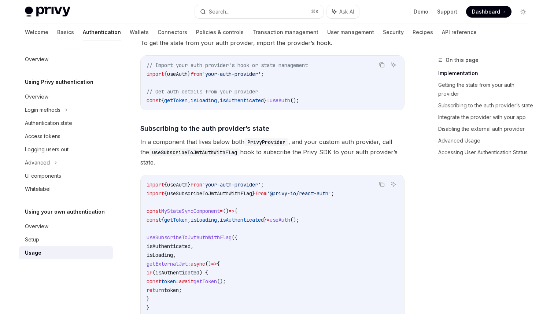
scroll to position [233, 0]
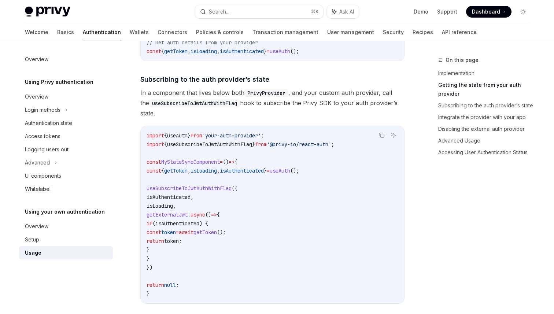
click at [205, 166] on code "import { useAuth } from 'your-auth-provider' ; import { useSubscribeToJwtAuthWi…" at bounding box center [272, 214] width 252 height 167
click at [223, 184] on code "import { useAuth } from 'your-auth-provider' ; import { useSubscribeToJwtAuthWi…" at bounding box center [272, 214] width 252 height 167
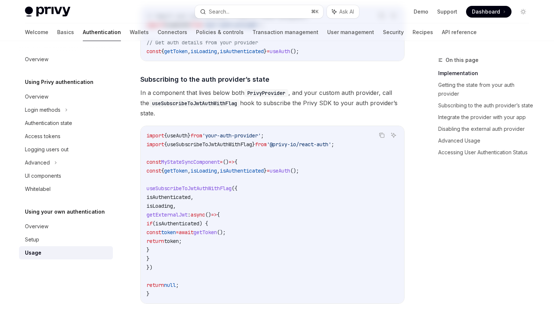
scroll to position [0, 0]
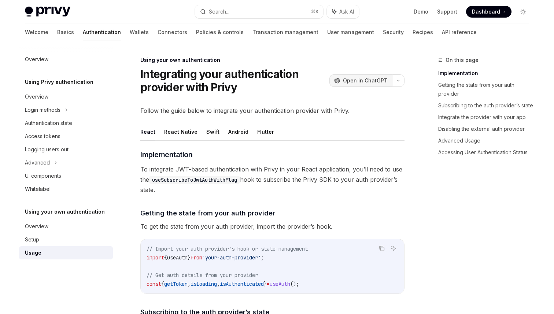
click at [364, 85] on button "OpenAI Open in ChatGPT" at bounding box center [360, 80] width 63 height 12
click at [374, 17] on div "Demo Support Dashboard Dashboard" at bounding box center [447, 12] width 164 height 12
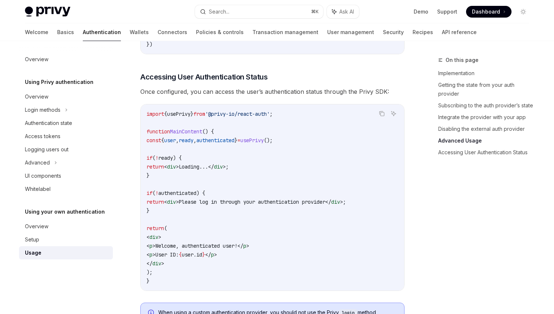
scroll to position [1554, 0]
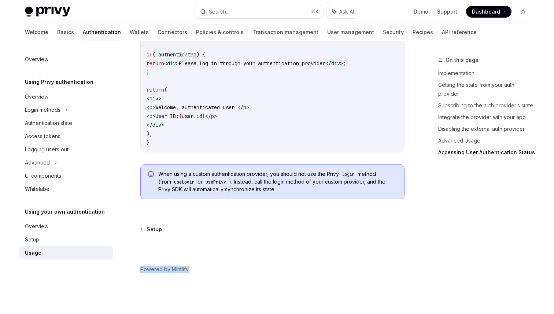
drag, startPoint x: 209, startPoint y: 267, endPoint x: 140, endPoint y: 269, distance: 69.2
click at [283, 261] on footer "Powered by Mintlify" at bounding box center [272, 281] width 264 height 63
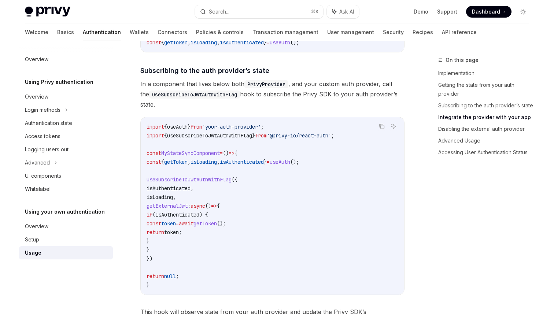
scroll to position [0, 0]
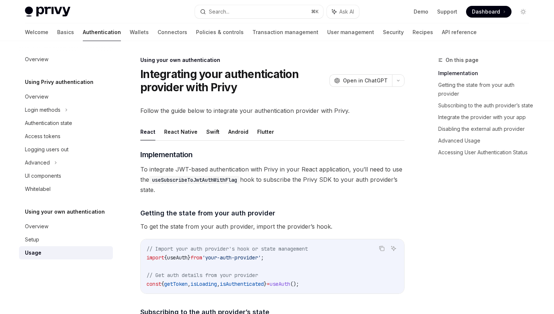
click at [341, 115] on span "Follow the guide below to integrate your authentication provider with Privy." at bounding box center [272, 110] width 264 height 10
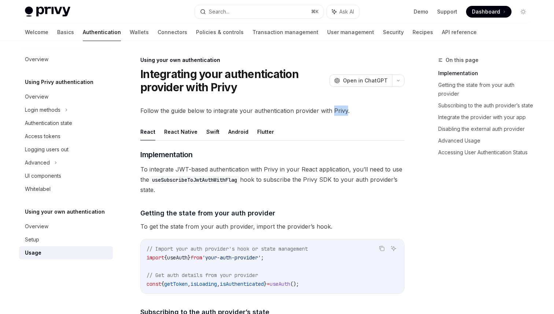
click at [341, 115] on span "Follow the guide below to integrate your authentication provider with Privy." at bounding box center [272, 110] width 264 height 10
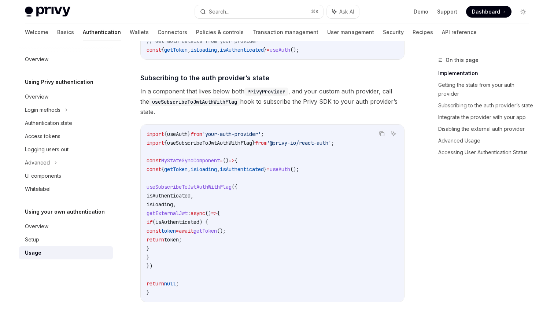
scroll to position [247, 0]
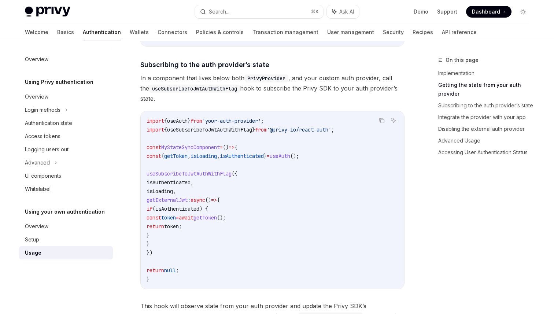
click at [345, 75] on span "In a component that lives below both PrivyProvider , and your custom auth provi…" at bounding box center [272, 88] width 264 height 31
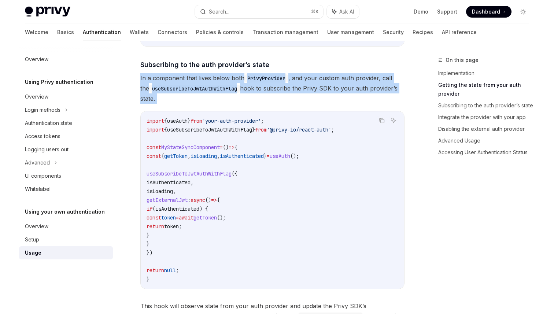
click at [345, 75] on span "In a component that lives below both PrivyProvider , and your custom auth provi…" at bounding box center [272, 88] width 264 height 31
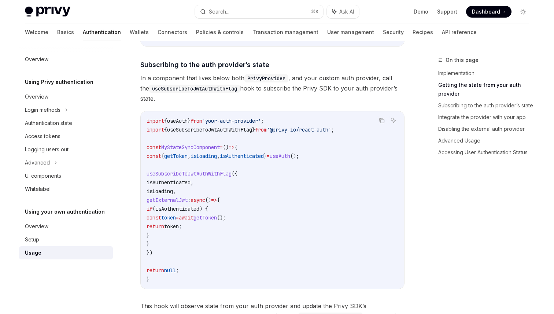
click at [379, 82] on span "In a component that lives below both PrivyProvider , and your custom auth provi…" at bounding box center [272, 88] width 264 height 31
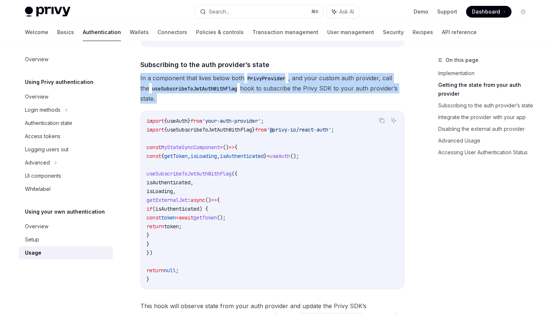
click at [379, 82] on span "In a component that lives below both PrivyProvider , and your custom auth provi…" at bounding box center [272, 88] width 264 height 31
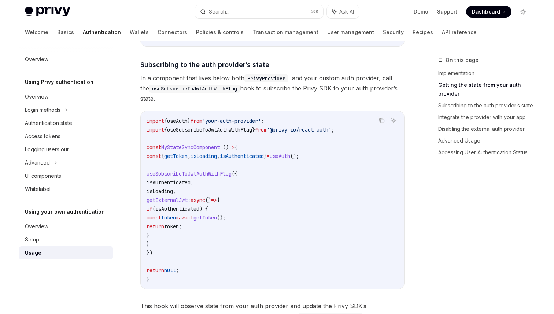
click at [379, 82] on span "In a component that lives below both PrivyProvider , and your custom auth provi…" at bounding box center [272, 88] width 264 height 31
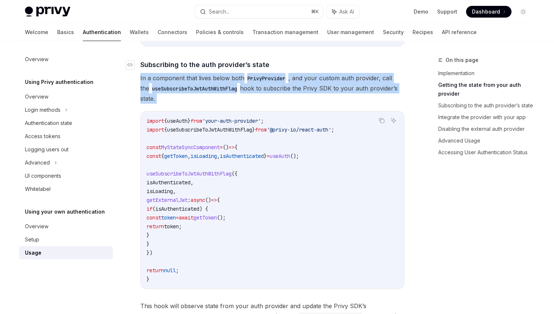
click at [390, 68] on h4 "​ Subscribing to the auth provider’s state" at bounding box center [272, 65] width 264 height 10
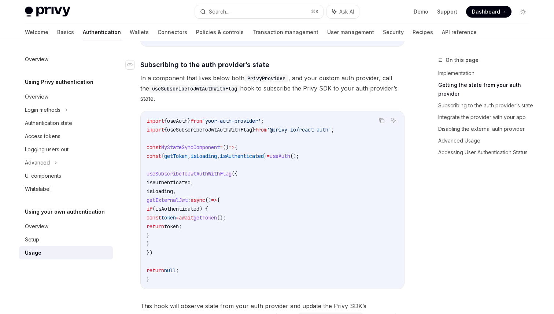
click at [390, 68] on h4 "​ Subscribing to the auth provider’s state" at bounding box center [272, 65] width 264 height 10
click at [384, 78] on span "In a component that lives below both PrivyProvider , and your custom auth provi…" at bounding box center [272, 88] width 264 height 31
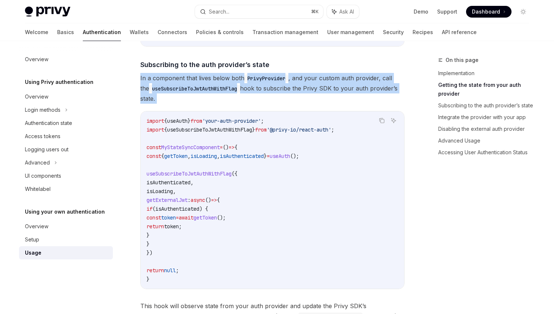
click at [399, 92] on span "In a component that lives below both PrivyProvider , and your custom auth provi…" at bounding box center [272, 88] width 264 height 31
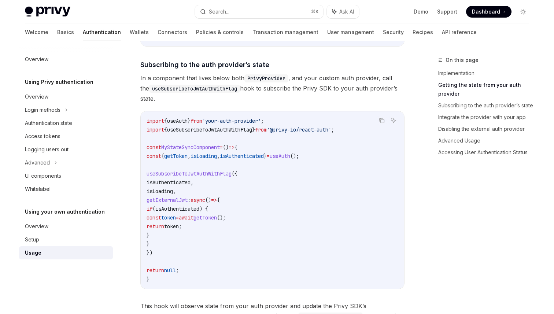
click at [399, 92] on span "In a component that lives below both PrivyProvider , and your custom auth provi…" at bounding box center [272, 88] width 264 height 31
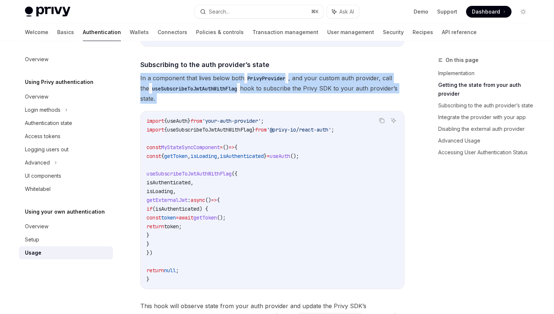
click at [359, 103] on span "In a component that lives below both PrivyProvider , and your custom auth provi…" at bounding box center [272, 88] width 264 height 31
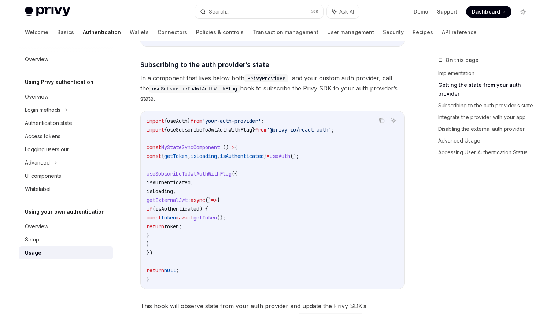
click at [351, 99] on span "In a component that lives below both PrivyProvider , and your custom auth provi…" at bounding box center [272, 88] width 264 height 31
click at [150, 150] on code "import { useAuth } from 'your-auth-provider' ; import { useSubscribeToJwtAuthWi…" at bounding box center [272, 199] width 252 height 167
click at [222, 83] on span "In a component that lives below both PrivyProvider , and your custom auth provi…" at bounding box center [272, 88] width 264 height 31
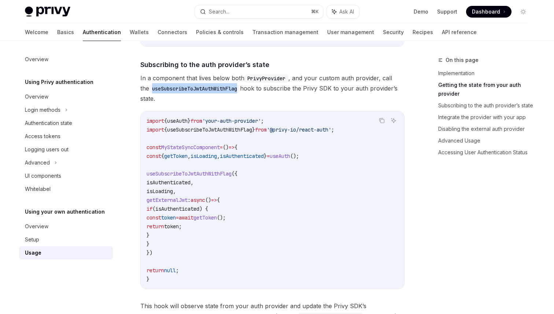
click at [188, 83] on span "In a component that lives below both PrivyProvider , and your custom auth provi…" at bounding box center [272, 88] width 264 height 31
click at [290, 157] on span "useAuth" at bounding box center [280, 156] width 21 height 7
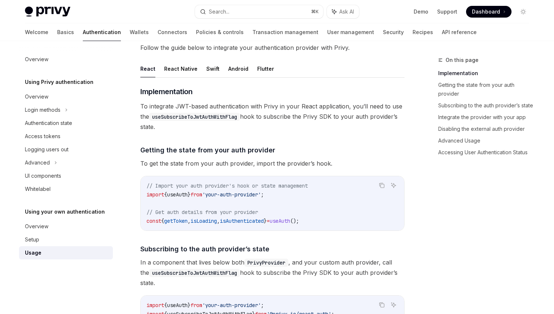
scroll to position [67, 0]
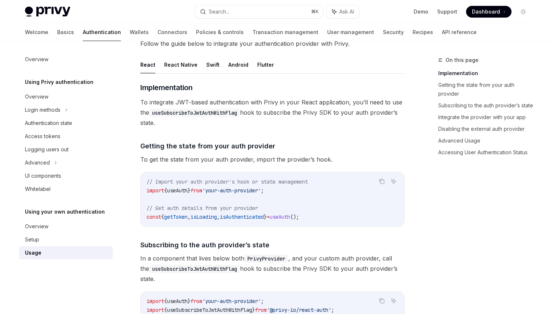
click at [285, 191] on code "// Import your auth provider's hook or state management import { useAuth } from…" at bounding box center [272, 199] width 252 height 44
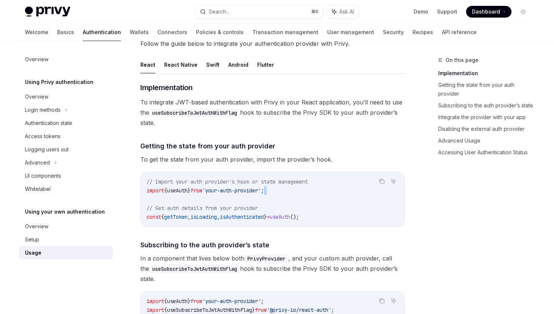
click at [285, 191] on code "// Import your auth provider's hook or state management import { useAuth } from…" at bounding box center [272, 199] width 252 height 44
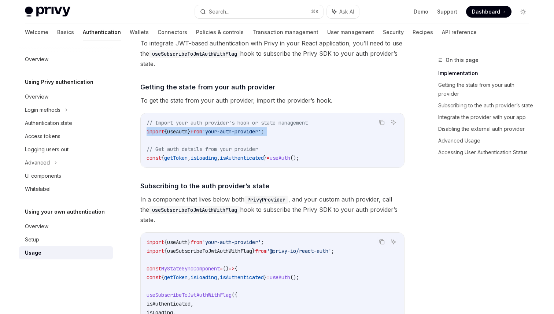
scroll to position [129, 0]
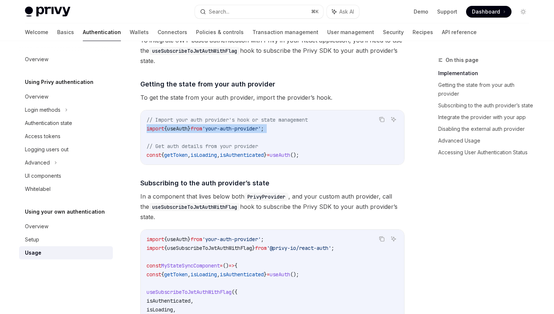
click at [316, 197] on span "In a component that lives below both PrivyProvider , and your custom auth provi…" at bounding box center [272, 206] width 264 height 31
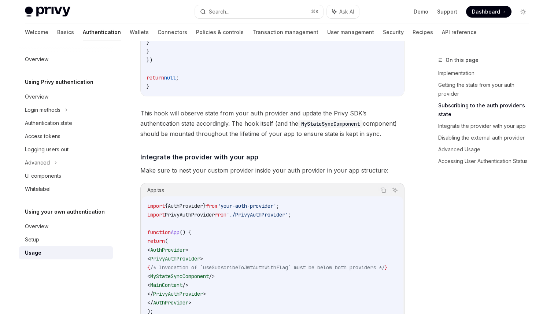
scroll to position [0, 0]
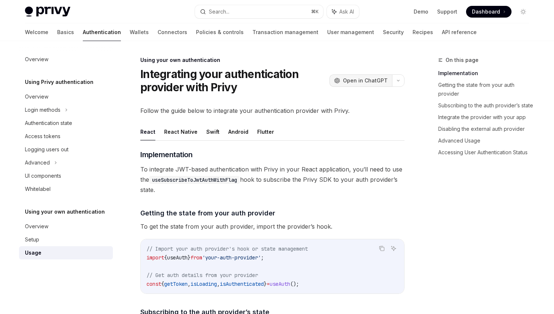
click at [361, 80] on span "Open in ChatGPT" at bounding box center [365, 80] width 45 height 7
click at [283, 188] on span "To integrate JWT-based authentication with Privy in your React application, you…" at bounding box center [272, 179] width 264 height 31
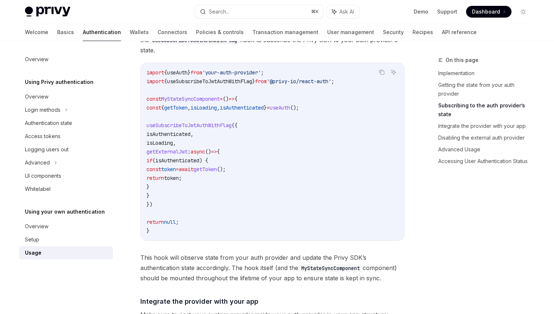
scroll to position [298, 0]
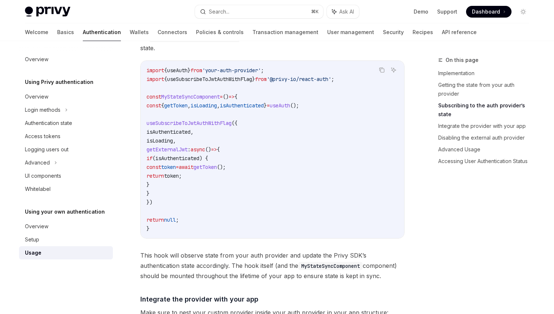
click at [249, 134] on code "import { useAuth } from 'your-auth-provider' ; import { useSubscribeToJwtAuthWi…" at bounding box center [272, 149] width 252 height 167
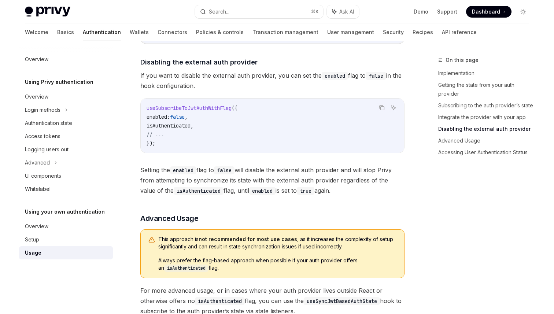
scroll to position [792, 0]
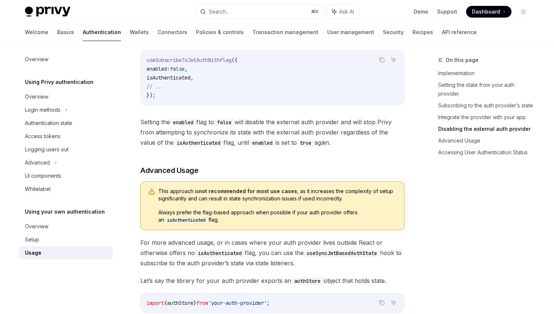
click at [204, 62] on span "useSubscribeToJwtAuthWithFlag" at bounding box center [188, 60] width 85 height 7
click at [258, 90] on code "useSubscribeToJwtAuthWithFlag ({ enabled: false , isAuthenticated , // ... });" at bounding box center [272, 78] width 252 height 44
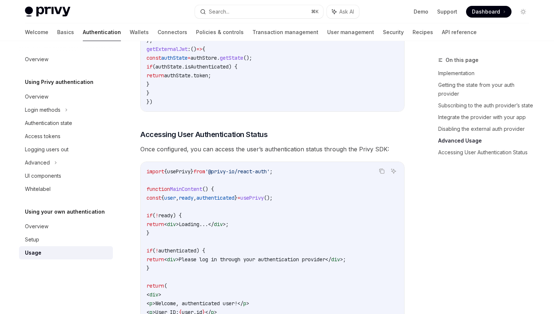
scroll to position [1448, 0]
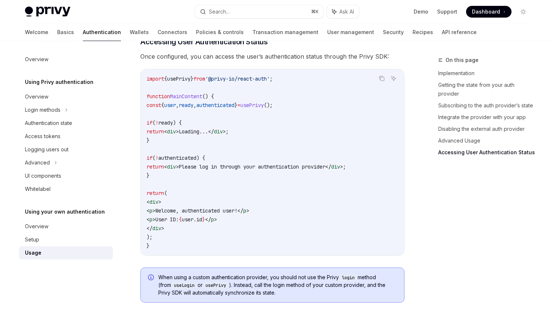
click at [161, 233] on code "import { usePrivy } from '@privy-io/react-auth' ; function MainContent () { con…" at bounding box center [272, 162] width 252 height 176
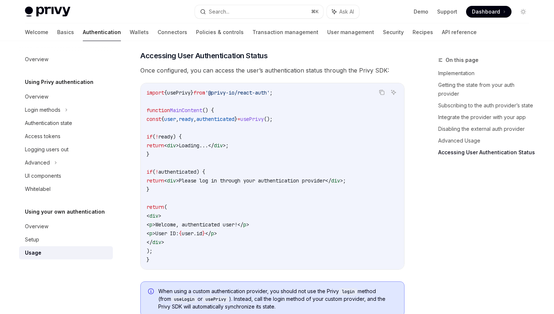
scroll to position [1415, 0]
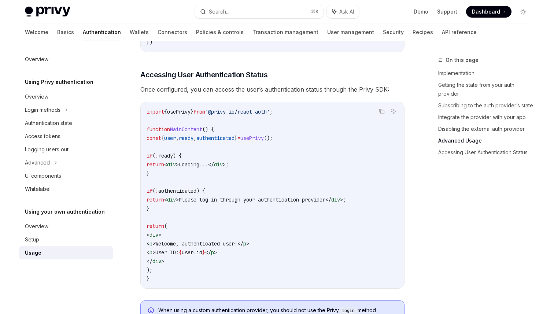
click at [253, 149] on code "import { usePrivy } from '@privy-io/react-auth' ; function MainContent () { con…" at bounding box center [272, 195] width 252 height 176
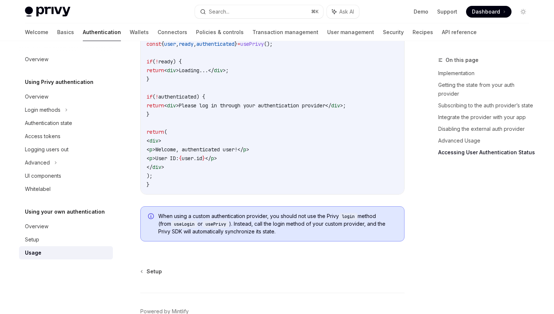
scroll to position [1510, 0]
click at [339, 64] on code "import { usePrivy } from '@privy-io/react-auth' ; function MainContent () { con…" at bounding box center [272, 100] width 252 height 176
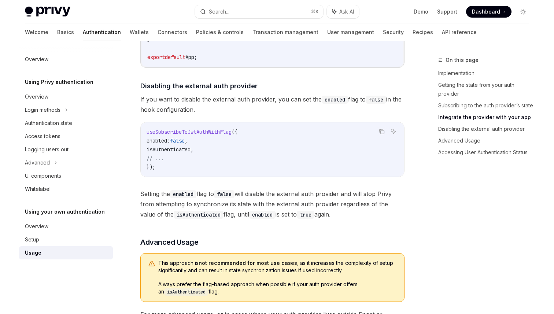
scroll to position [727, 0]
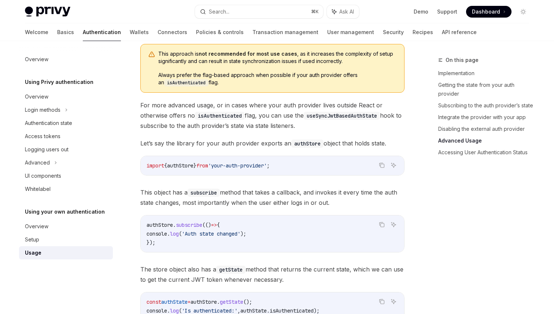
scroll to position [930, 0]
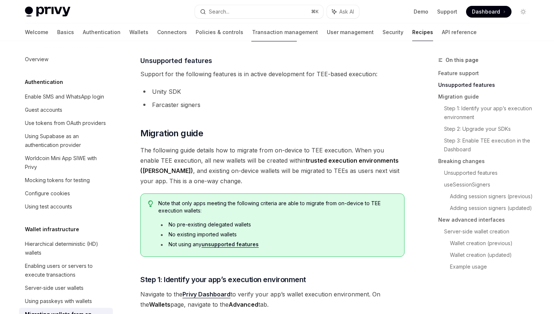
scroll to position [141, 0]
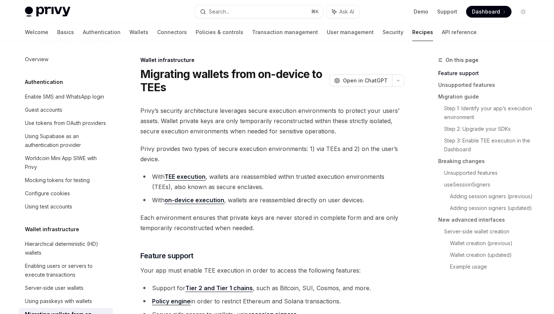
scroll to position [141, 0]
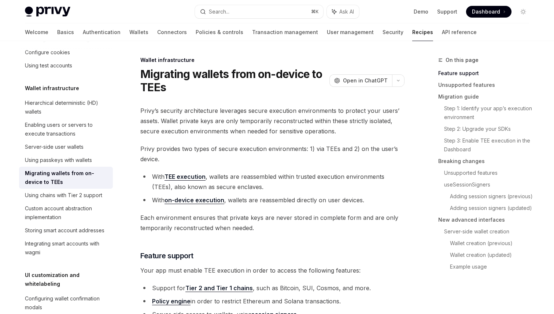
click at [331, 195] on li "With on-device execution , wallets are reassembled directly on user devices." at bounding box center [272, 200] width 264 height 10
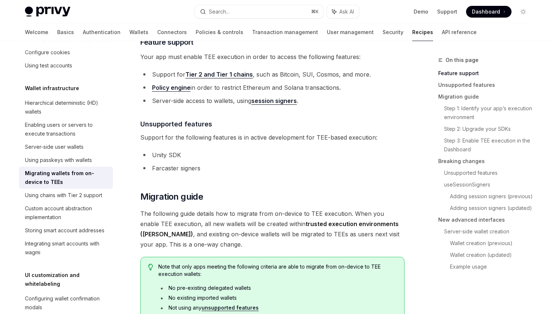
scroll to position [255, 0]
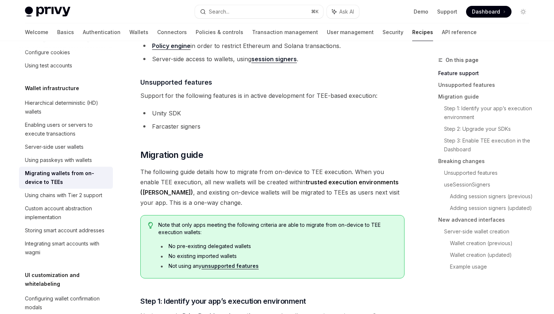
click at [329, 116] on li "Unity SDK" at bounding box center [272, 113] width 264 height 10
click at [166, 48] on link "Policy engine" at bounding box center [171, 46] width 38 height 8
click at [490, 235] on link "Server-side wallet creation" at bounding box center [489, 232] width 91 height 12
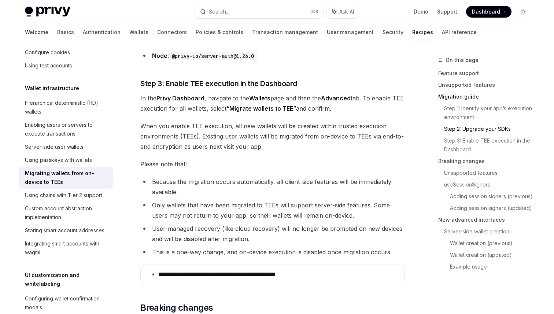
scroll to position [793, 0]
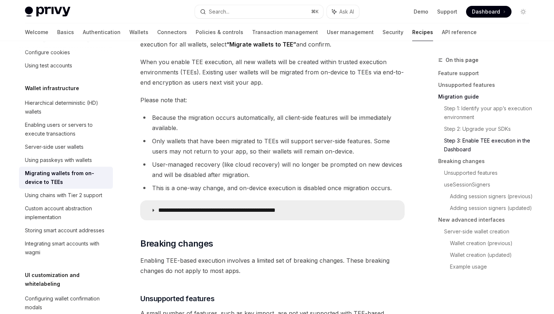
click at [289, 216] on summary "**********" at bounding box center [272, 210] width 263 height 19
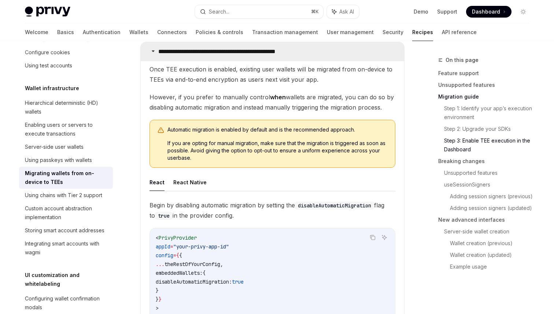
scroll to position [953, 0]
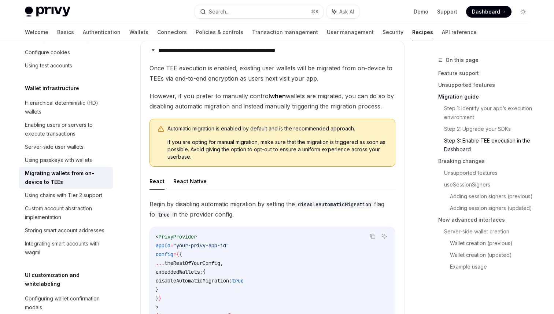
click at [297, 103] on span "However, if you prefer to manually control when wallets are migrated, you can d…" at bounding box center [272, 101] width 246 height 21
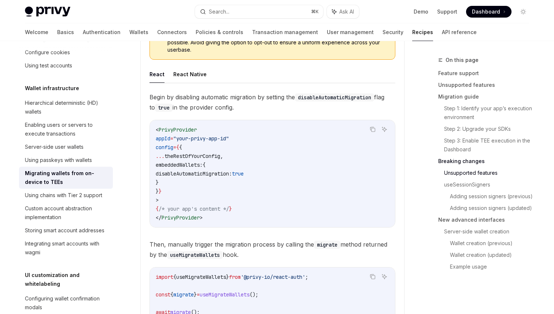
scroll to position [1064, 0]
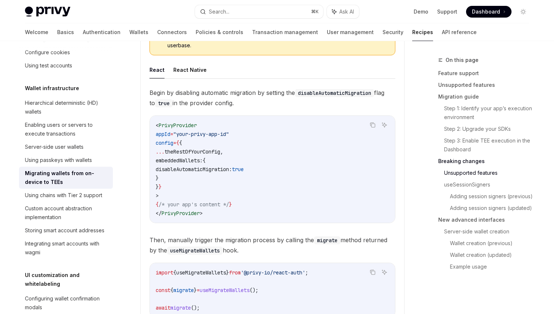
click at [258, 140] on code "< PrivyProvider appId = "your-privy-app-id" config = { { ... theRestOfYourConfi…" at bounding box center [272, 169] width 233 height 97
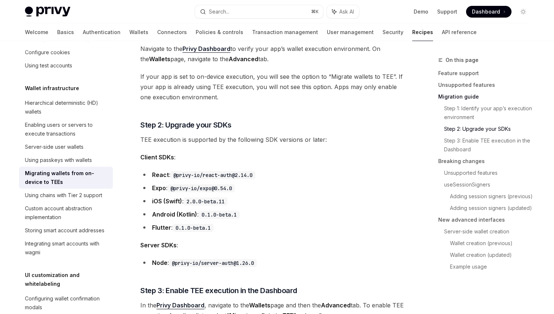
scroll to position [0, 0]
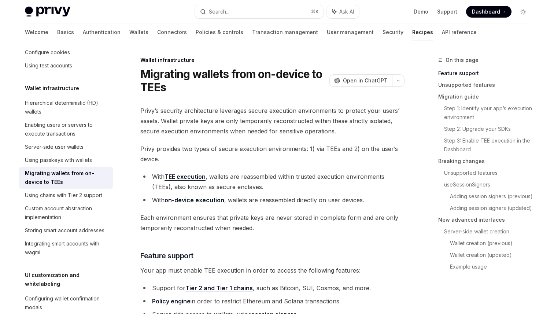
click at [259, 76] on h1 "Migrating wallets from on-device to TEEs" at bounding box center [233, 80] width 186 height 26
click at [256, 71] on h1 "Migrating wallets from on-device to TEEs" at bounding box center [233, 80] width 186 height 26
drag, startPoint x: 259, startPoint y: 72, endPoint x: 308, endPoint y: 75, distance: 48.8
click at [308, 75] on h1 "Migrating wallets from on-device to TEEs" at bounding box center [233, 80] width 186 height 26
drag, startPoint x: 162, startPoint y: 86, endPoint x: 134, endPoint y: 87, distance: 27.8
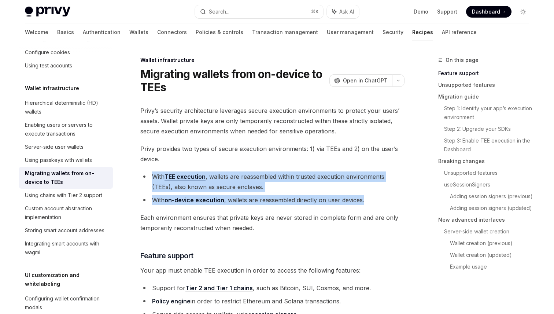
drag, startPoint x: 390, startPoint y: 200, endPoint x: 144, endPoint y: 178, distance: 246.7
click at [144, 178] on ul "With TEE execution , wallets are reassembled within trusted execution environme…" at bounding box center [272, 188] width 264 height 34
click at [269, 194] on ul "With TEE execution , wallets are reassembled within trusted execution environme…" at bounding box center [272, 188] width 264 height 34
drag, startPoint x: 305, startPoint y: 205, endPoint x: 293, endPoint y: 160, distance: 46.8
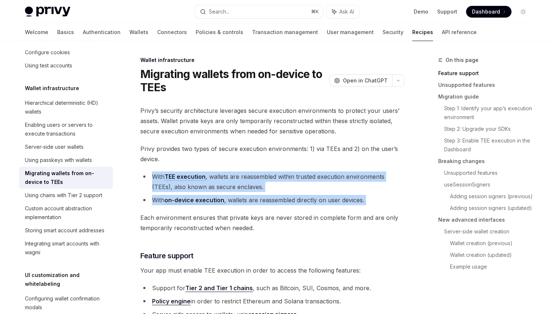
drag, startPoint x: 243, startPoint y: 170, endPoint x: 384, endPoint y: 197, distance: 144.1
click at [384, 197] on li "With on-device execution , wallets are reassembled directly on user devices." at bounding box center [272, 200] width 264 height 10
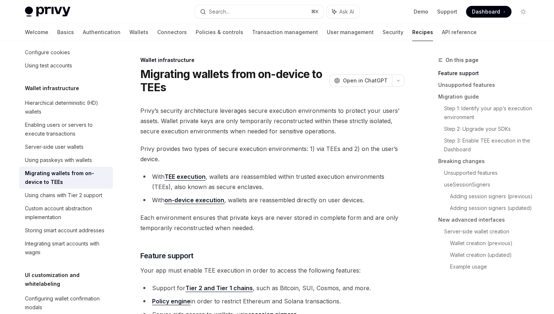
click at [384, 197] on li "With on-device execution , wallets are reassembled directly on user devices." at bounding box center [272, 200] width 264 height 10
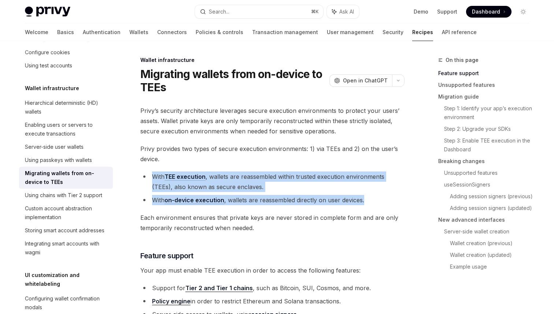
drag, startPoint x: 384, startPoint y: 197, endPoint x: 319, endPoint y: 170, distance: 70.3
drag, startPoint x: 319, startPoint y: 170, endPoint x: 391, endPoint y: 199, distance: 77.4
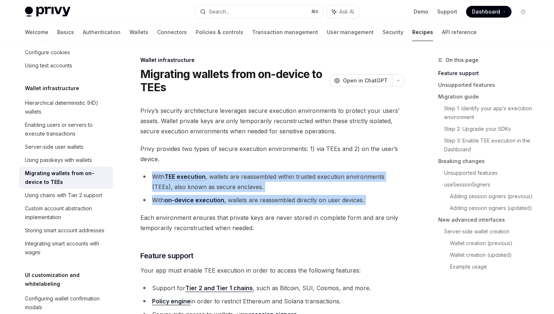
click at [391, 199] on li "With on-device execution , wallets are reassembled directly on user devices." at bounding box center [272, 200] width 264 height 10
drag, startPoint x: 391, startPoint y: 199, endPoint x: 324, endPoint y: 168, distance: 73.6
drag, startPoint x: 324, startPoint y: 168, endPoint x: 395, endPoint y: 198, distance: 76.3
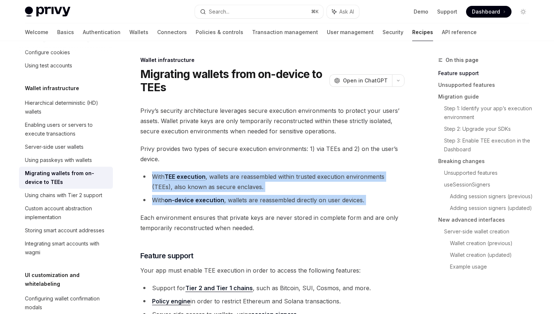
click at [395, 198] on li "With on-device execution , wallets are reassembled directly on user devices." at bounding box center [272, 200] width 264 height 10
drag, startPoint x: 398, startPoint y: 202, endPoint x: 332, endPoint y: 155, distance: 80.9
click at [332, 155] on span "Privy provides two types of secure execution environments: 1) via TEEs and 2) o…" at bounding box center [272, 154] width 264 height 21
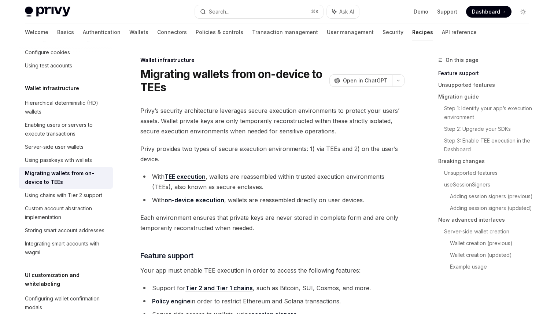
click at [207, 196] on li "With on-device execution , wallets are reassembled directly on user devices." at bounding box center [272, 200] width 264 height 10
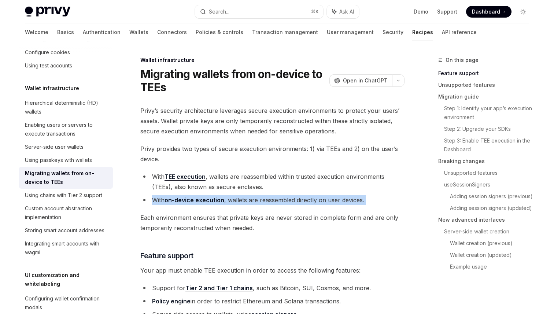
click at [307, 192] on ul "With TEE execution , wallets are reassembled within trusted execution environme…" at bounding box center [272, 188] width 264 height 34
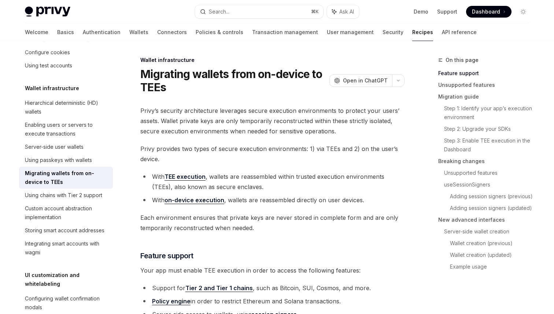
click at [307, 192] on ul "With TEE execution , wallets are reassembled within trusted execution environme…" at bounding box center [272, 188] width 264 height 34
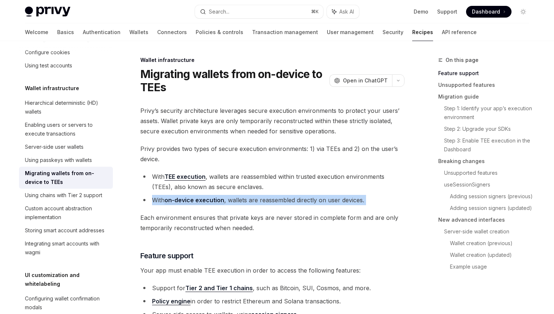
click at [307, 192] on ul "With TEE execution , wallets are reassembled within trusted execution environme…" at bounding box center [272, 188] width 264 height 34
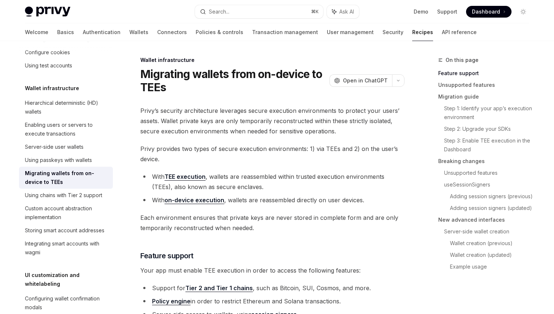
click at [307, 192] on ul "With TEE execution , wallets are reassembled within trusted execution environme…" at bounding box center [272, 188] width 264 height 34
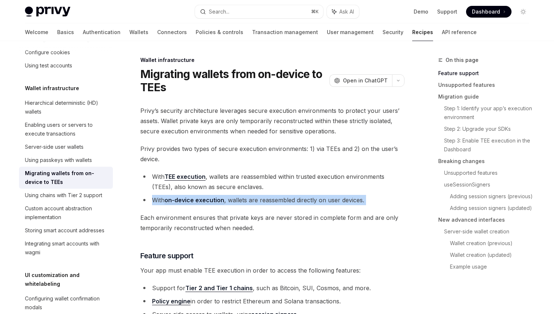
click at [307, 192] on ul "With TEE execution , wallets are reassembled within trusted execution environme…" at bounding box center [272, 188] width 264 height 34
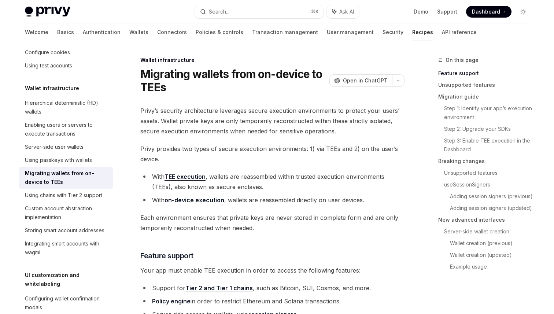
click at [307, 192] on ul "With TEE execution , wallets are reassembled within trusted execution environme…" at bounding box center [272, 188] width 264 height 34
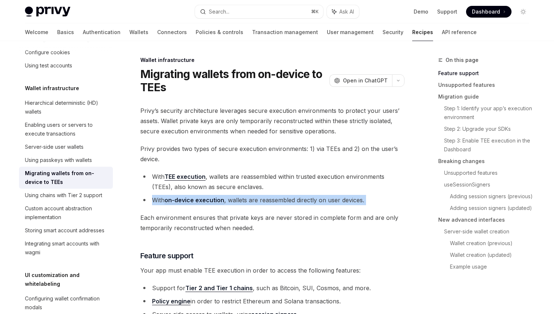
click at [307, 192] on ul "With TEE execution , wallets are reassembled within trusted execution environme…" at bounding box center [272, 188] width 264 height 34
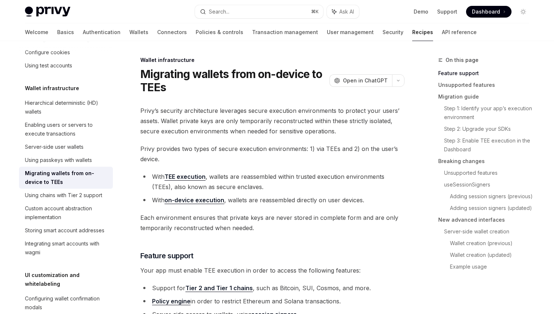
click at [307, 192] on ul "With TEE execution , wallets are reassembled within trusted execution environme…" at bounding box center [272, 188] width 264 height 34
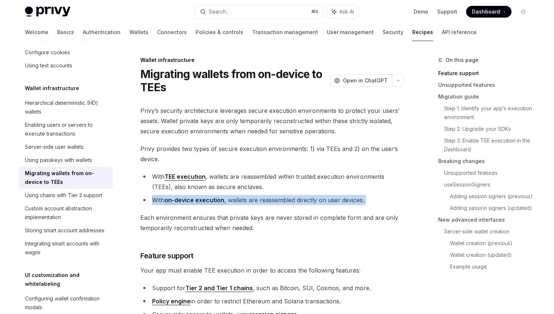
click at [307, 192] on ul "With TEE execution , wallets are reassembled within trusted execution environme…" at bounding box center [272, 188] width 264 height 34
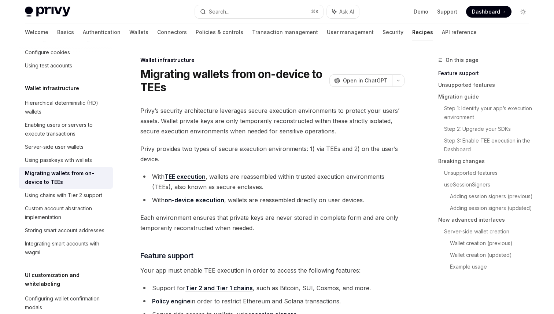
click at [299, 200] on li "With on-device execution , wallets are reassembled directly on user devices." at bounding box center [272, 200] width 264 height 10
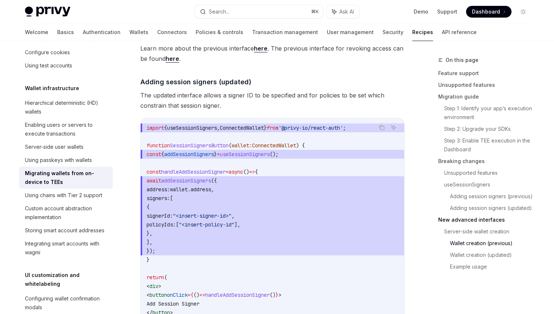
click at [211, 178] on code "import { useSessionSigners , ConnectedWallet } from '@privy-io/react-auth' ; fu…" at bounding box center [272, 233] width 252 height 220
click at [258, 172] on span "{" at bounding box center [256, 171] width 3 height 7
click at [316, 138] on code "import { useSessionSigners , ConnectedWallet } from '@privy-io/react-auth' ; fu…" at bounding box center [272, 233] width 252 height 220
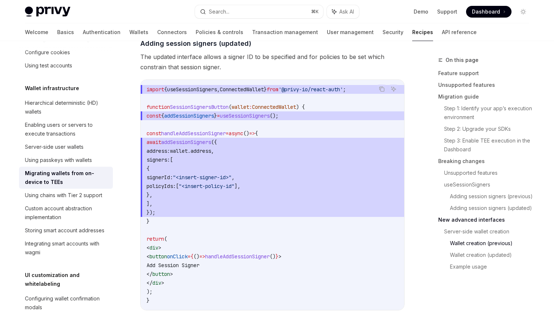
scroll to position [1879, 0]
click at [285, 164] on span "signers: [" at bounding box center [272, 159] width 252 height 9
click at [367, 105] on code "import { useSessionSigners , ConnectedWallet } from '@privy-io/react-auth' ; fu…" at bounding box center [272, 195] width 252 height 220
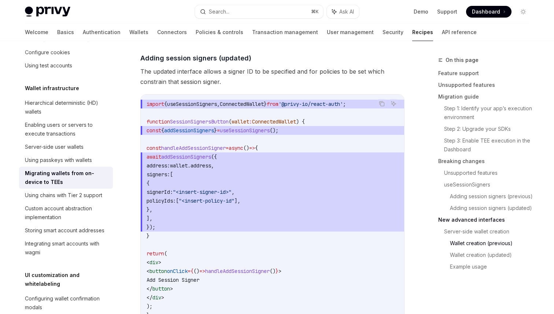
scroll to position [1858, 0]
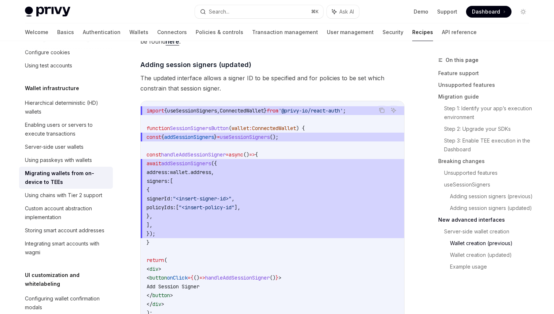
click at [363, 81] on span "The updated interface allows a signer ID to be specified and for policies to be…" at bounding box center [272, 83] width 264 height 21
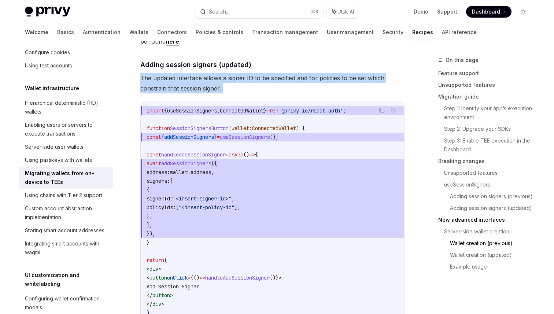
click at [363, 81] on span "The updated interface allows a signer ID to be specified and for policies to be…" at bounding box center [272, 83] width 264 height 21
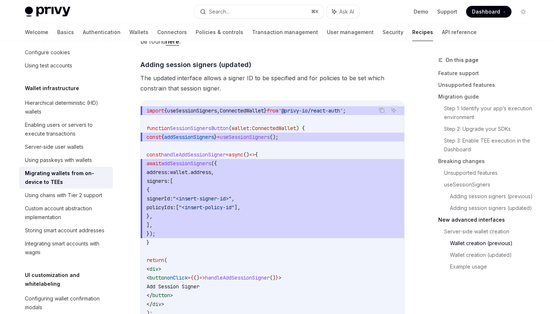
click at [363, 81] on span "The updated interface allows a signer ID to be specified and for policies to be…" at bounding box center [272, 83] width 264 height 21
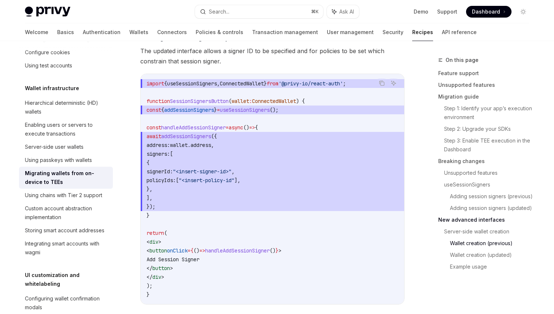
scroll to position [1892, 0]
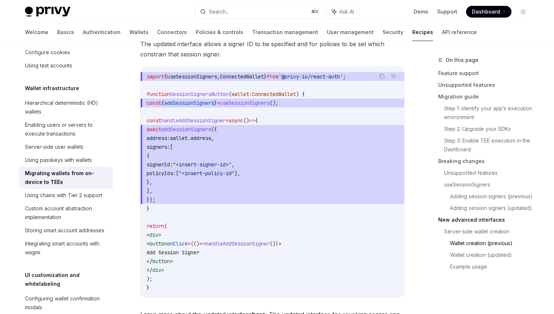
click at [360, 208] on code "import { useSessionSigners , ConnectedWallet } from '@privy-io/react-auth' ; fu…" at bounding box center [272, 182] width 252 height 220
click at [248, 97] on span "wallet" at bounding box center [240, 94] width 18 height 7
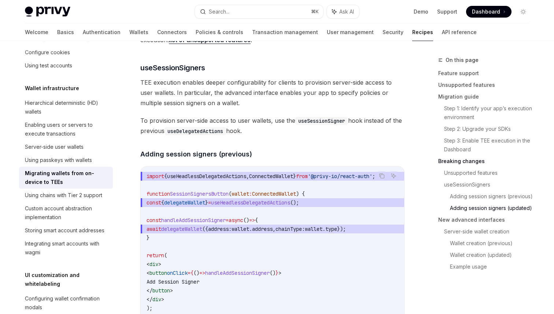
scroll to position [1522, 0]
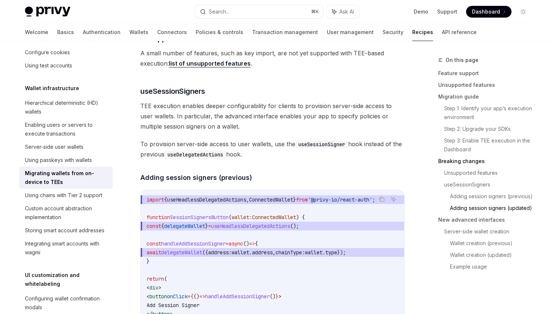
click at [218, 115] on span "TEE execution enables deeper configurability for clients to provision server-si…" at bounding box center [272, 116] width 264 height 31
click at [287, 114] on span "TEE execution enables deeper configurability for clients to provision server-si…" at bounding box center [272, 116] width 264 height 31
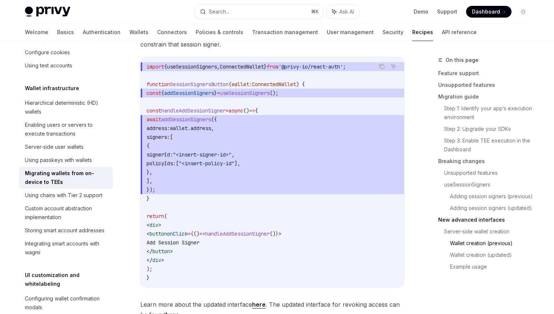
scroll to position [1902, 0]
click at [340, 137] on span "signers: [" at bounding box center [272, 136] width 252 height 9
drag, startPoint x: 178, startPoint y: 122, endPoint x: 206, endPoint y: 123, distance: 28.6
click at [206, 122] on span "addSessionSigners" at bounding box center [186, 118] width 50 height 7
copy span "addSessio"
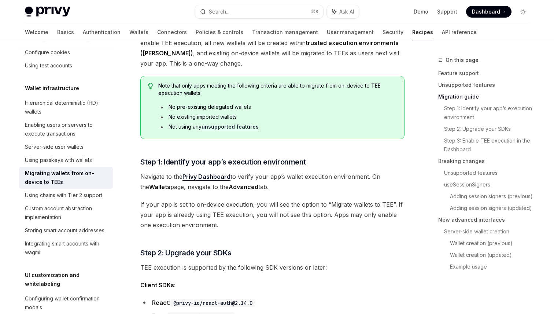
scroll to position [0, 0]
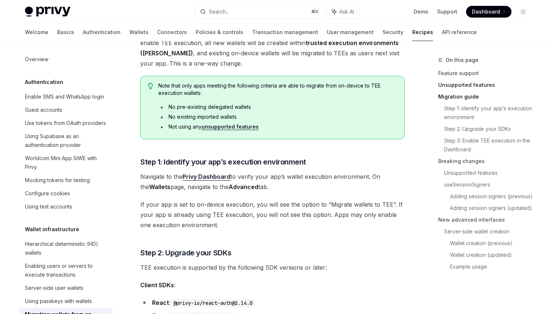
click at [458, 85] on link "Unsupported features" at bounding box center [486, 85] width 97 height 12
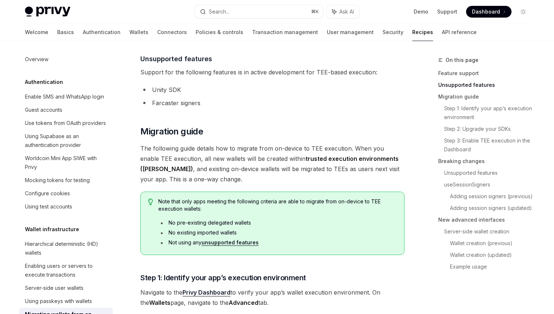
scroll to position [277, 0]
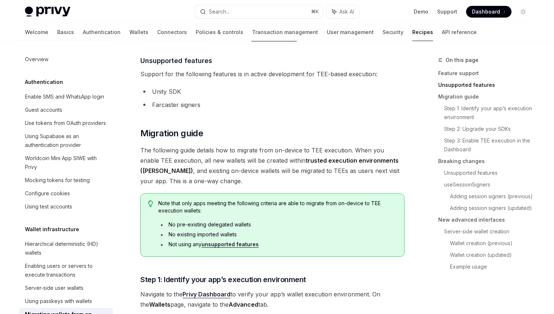
click at [163, 93] on li "Unity SDK" at bounding box center [272, 91] width 264 height 10
click at [166, 94] on li "Unity SDK" at bounding box center [272, 91] width 264 height 10
click at [179, 104] on li "Farcaster signers" at bounding box center [272, 105] width 264 height 10
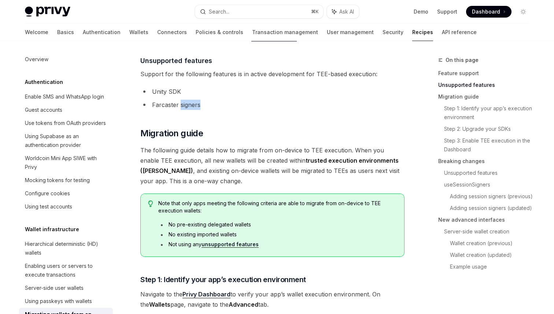
click at [179, 104] on li "Farcaster signers" at bounding box center [272, 105] width 264 height 10
click at [172, 103] on li "Farcaster signers" at bounding box center [272, 105] width 264 height 10
click at [346, 87] on li "Unity SDK" at bounding box center [272, 91] width 264 height 10
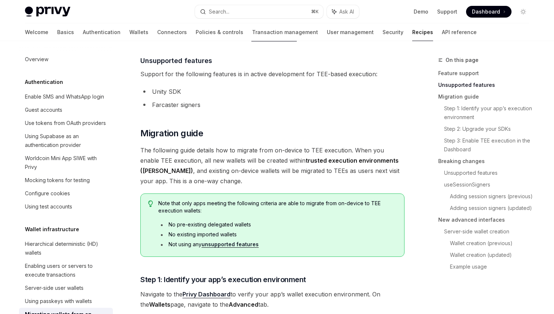
click at [365, 148] on span "The following guide details how to migrate from on-device to TEE execution. Whe…" at bounding box center [272, 165] width 264 height 41
click at [333, 226] on li "No pre-existing delegated wallets" at bounding box center [277, 224] width 238 height 7
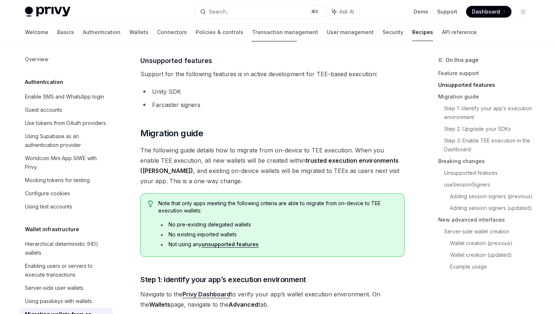
click at [333, 226] on li "No pre-existing delegated wallets" at bounding box center [277, 224] width 238 height 7
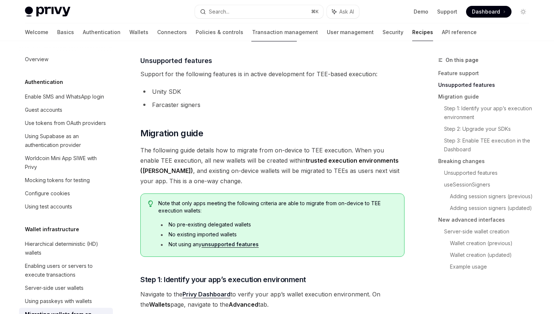
click at [333, 226] on li "No pre-existing delegated wallets" at bounding box center [277, 224] width 238 height 7
click at [349, 237] on li "No existing imported wallets" at bounding box center [277, 234] width 238 height 7
drag, startPoint x: 317, startPoint y: 248, endPoint x: 274, endPoint y: 220, distance: 51.9
click at [274, 220] on div "Note that only apps meeting the following criteria are able to migrate from on-…" at bounding box center [277, 225] width 238 height 51
click at [274, 219] on div "Note that only apps meeting the following criteria are able to migrate from on-…" at bounding box center [277, 225] width 238 height 51
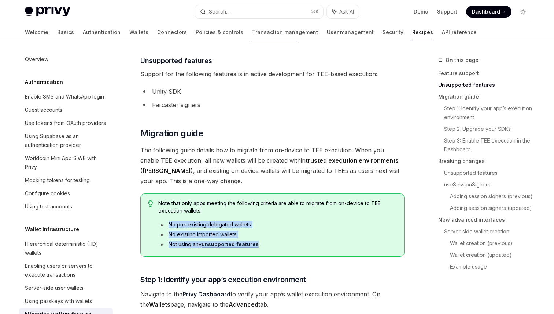
drag, startPoint x: 274, startPoint y: 218, endPoint x: 341, endPoint y: 249, distance: 74.2
click at [341, 249] on div "Note that only apps meeting the following criteria are able to migrate from on-…" at bounding box center [277, 225] width 238 height 51
click at [240, 246] on link "unsupported features" at bounding box center [229, 244] width 57 height 7
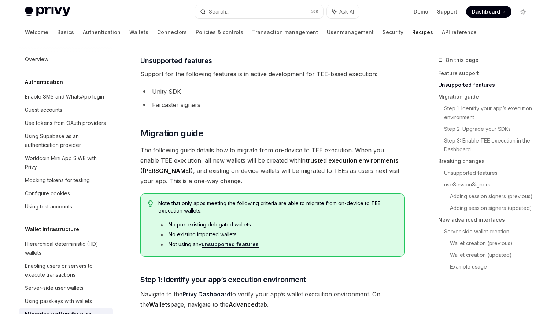
click at [240, 246] on link "unsupported features" at bounding box center [229, 244] width 57 height 7
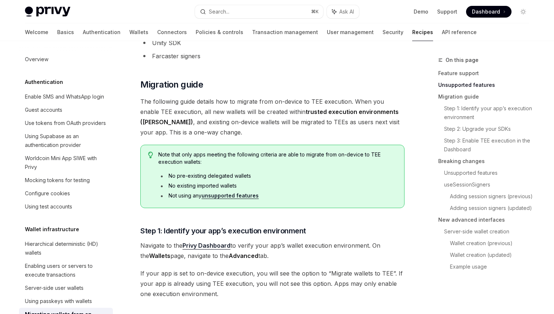
click at [241, 196] on link "unsupported features" at bounding box center [229, 195] width 57 height 7
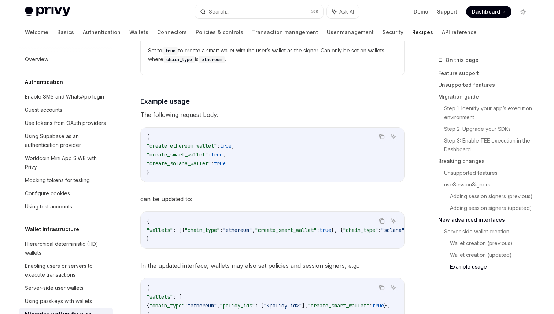
scroll to position [2802, 0]
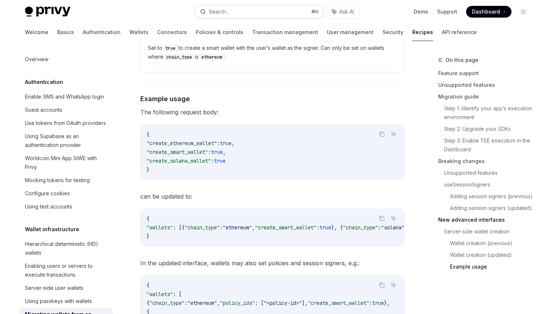
click at [229, 12] on div "Search..." at bounding box center [219, 11] width 21 height 9
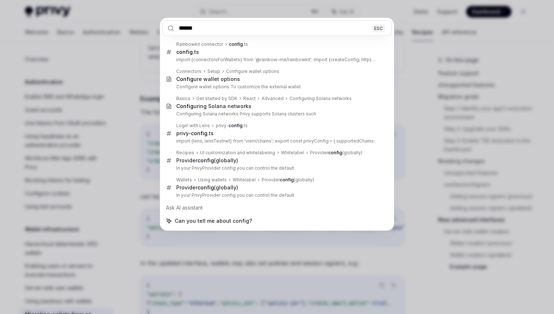
type input "******"
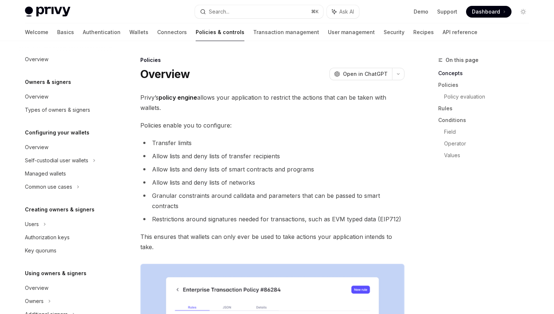
scroll to position [202, 0]
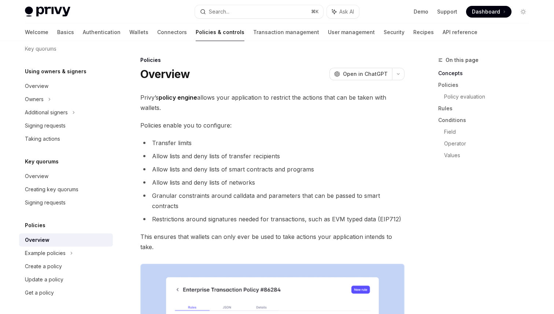
click at [281, 197] on li "Granular constraints around calldata and parameters that can be passed to smart…" at bounding box center [272, 200] width 264 height 21
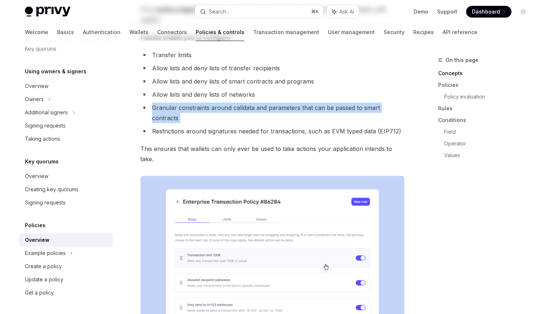
scroll to position [94, 0]
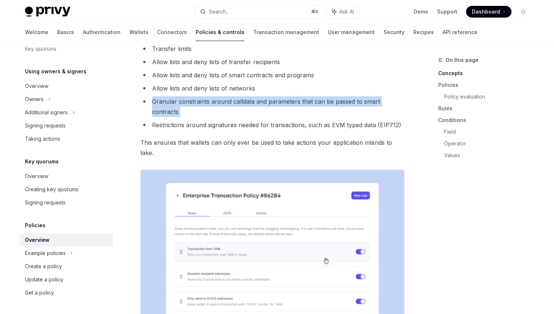
click at [307, 120] on li "Restrictions around signatures needed for transactions, such as EVM typed data …" at bounding box center [272, 125] width 264 height 10
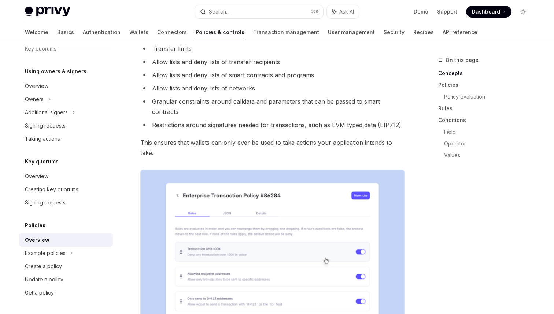
click at [307, 120] on li "Restrictions around signatures needed for transactions, such as EVM typed data …" at bounding box center [272, 125] width 264 height 10
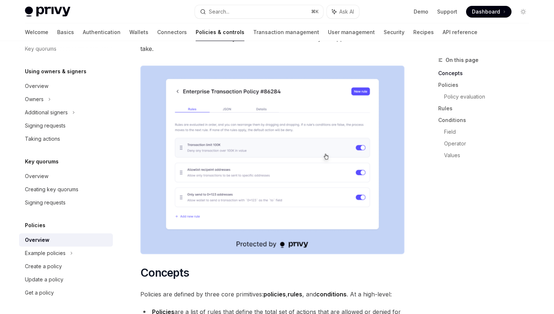
scroll to position [198, 0]
click at [447, 246] on div "On this page Concepts Policies Policy evaluation Rules Conditions Field Operato…" at bounding box center [478, 185] width 111 height 258
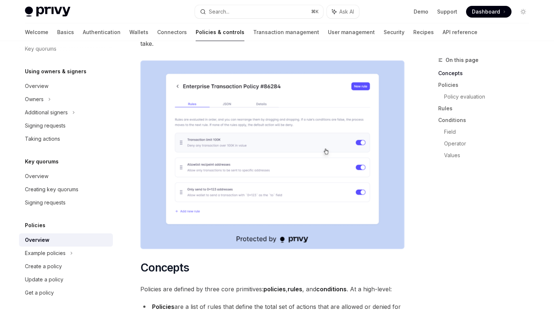
scroll to position [186, 0]
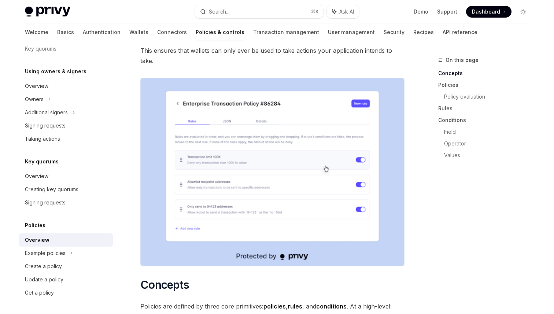
click at [473, 250] on div "On this page Concepts Policies Policy evaluation Rules Conditions Field Operato…" at bounding box center [478, 185] width 111 height 258
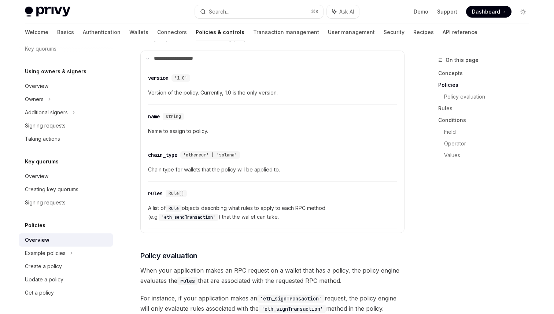
scroll to position [640, 0]
click at [329, 126] on span "Name to assign to policy." at bounding box center [272, 130] width 249 height 9
click at [276, 150] on div "​ chain_type 'ethereum' | 'solana'" at bounding box center [268, 154] width 241 height 9
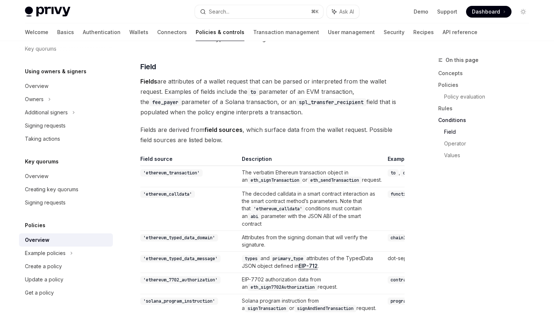
scroll to position [1930, 0]
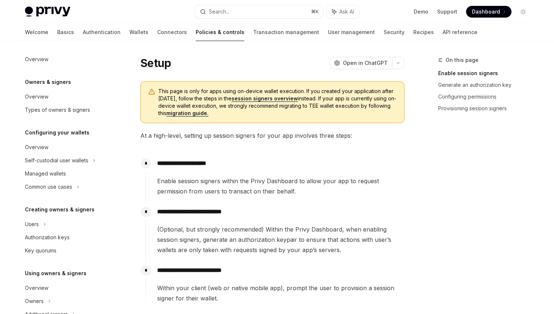
click at [222, 91] on span "This page is only for apps using on-device wallet execution. If you created you…" at bounding box center [277, 102] width 238 height 29
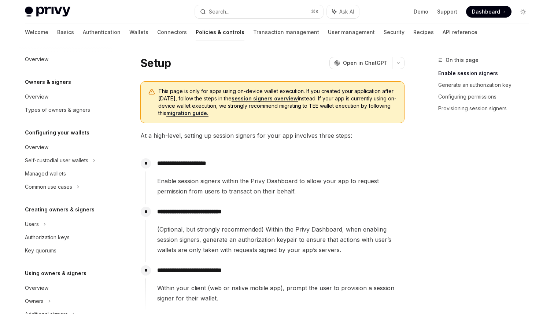
click at [222, 91] on span "This page is only for apps using on-device wallet execution. If you created you…" at bounding box center [277, 102] width 238 height 29
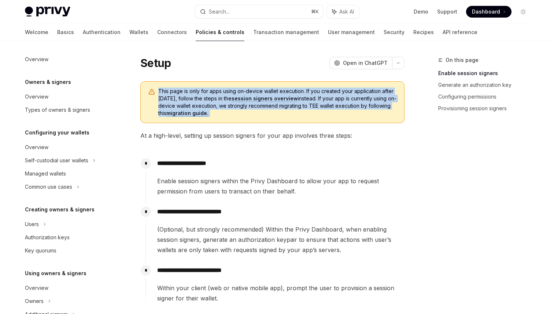
click at [282, 92] on span "This page is only for apps using on-device wallet execution. If you created you…" at bounding box center [277, 102] width 238 height 29
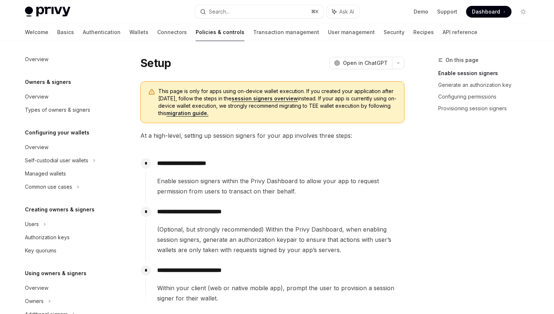
click at [282, 92] on span "This page is only for apps using on-device wallet execution. If you created you…" at bounding box center [277, 102] width 238 height 29
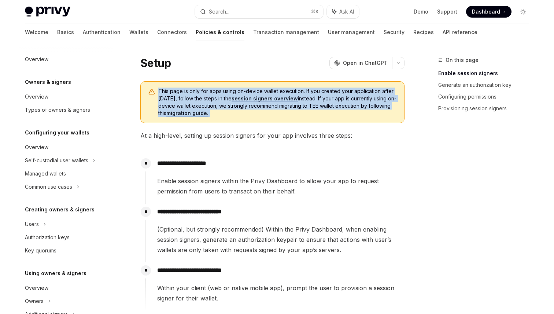
click at [343, 108] on span "This page is only for apps using on-device wallet execution. If you created you…" at bounding box center [277, 102] width 238 height 29
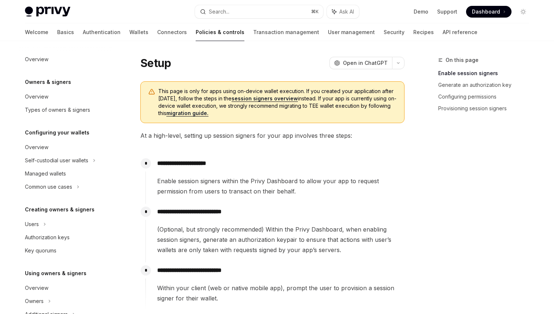
click at [343, 108] on span "This page is only for apps using on-device wallet execution. If you created you…" at bounding box center [277, 102] width 238 height 29
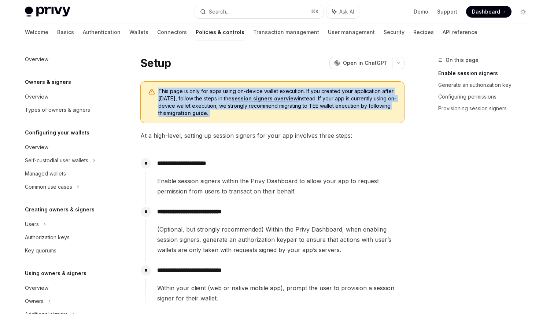
click at [360, 116] on span "This page is only for apps using on-device wallet execution. If you created you…" at bounding box center [277, 102] width 238 height 29
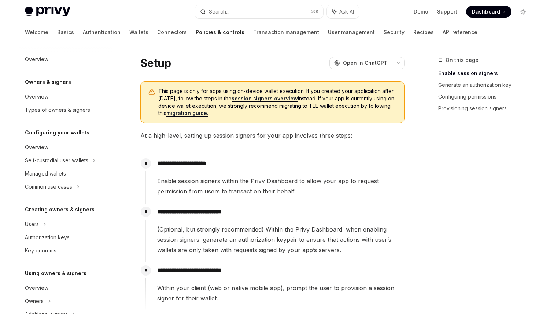
click at [360, 116] on span "This page is only for apps using on-device wallet execution. If you created you…" at bounding box center [277, 102] width 238 height 29
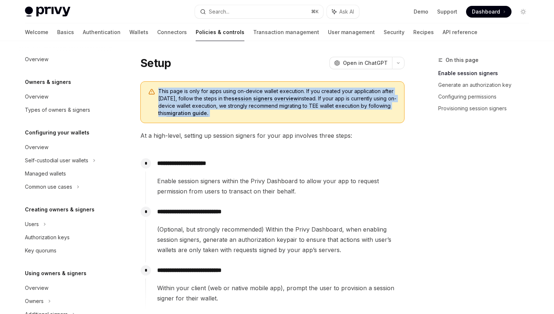
click at [360, 116] on span "This page is only for apps using on-device wallet execution. If you created you…" at bounding box center [277, 102] width 238 height 29
click at [343, 101] on span "This page is only for apps using on-device wallet execution. If you created you…" at bounding box center [277, 102] width 238 height 29
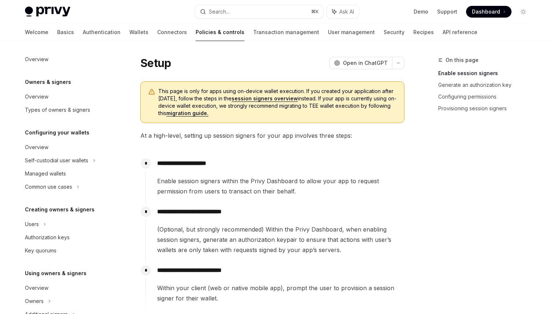
click at [269, 100] on link "session signers overview" at bounding box center [264, 98] width 66 height 7
type textarea "*"
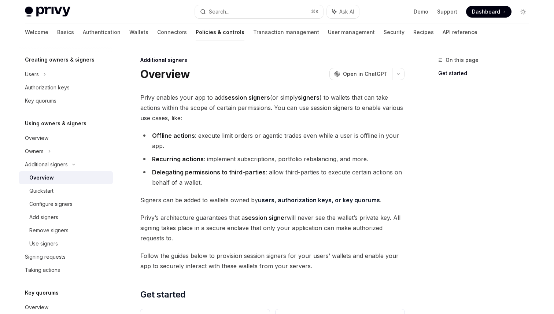
click at [352, 160] on li "Recurring actions : implement subscriptions, portfolio rebalancing, and more." at bounding box center [272, 159] width 264 height 10
click at [446, 174] on div "On this page Get started" at bounding box center [478, 185] width 111 height 258
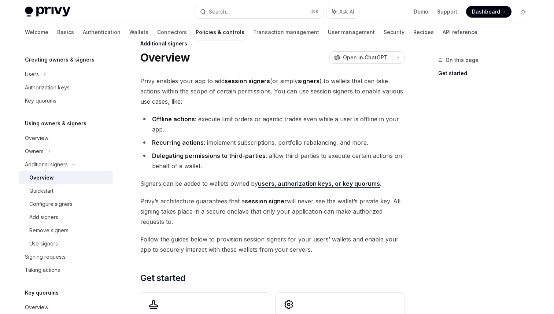
scroll to position [0, 0]
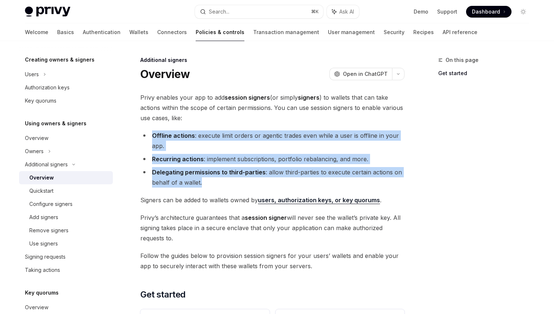
drag, startPoint x: 401, startPoint y: 185, endPoint x: 235, endPoint y: 120, distance: 178.3
click at [235, 120] on div "**********" at bounding box center [272, 235] width 264 height 286
click at [235, 120] on span "Privy enables your app to add session signers (or simply signers ) to wallets t…" at bounding box center [272, 107] width 264 height 31
drag, startPoint x: 235, startPoint y: 120, endPoint x: 337, endPoint y: 178, distance: 117.4
click at [337, 178] on div "**********" at bounding box center [272, 235] width 264 height 286
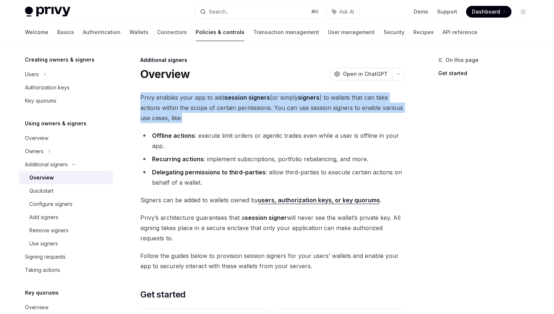
drag, startPoint x: 183, startPoint y: 89, endPoint x: 245, endPoint y: 118, distance: 69.1
click at [245, 118] on div "**********" at bounding box center [203, 271] width 404 height 431
click at [245, 118] on span "Privy enables your app to add session signers (or simply signers ) to wallets t…" at bounding box center [272, 107] width 264 height 31
drag, startPoint x: 245, startPoint y: 118, endPoint x: 206, endPoint y: 92, distance: 47.2
click at [206, 92] on span "Privy enables your app to add session signers (or simply signers ) to wallets t…" at bounding box center [272, 107] width 264 height 31
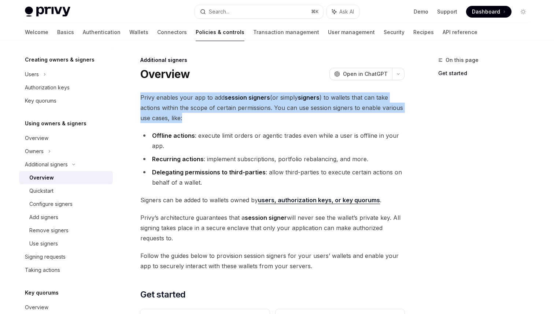
click at [206, 92] on span "Privy enables your app to add session signers (or simply signers ) to wallets t…" at bounding box center [272, 107] width 264 height 31
drag, startPoint x: 206, startPoint y: 92, endPoint x: 253, endPoint y: 122, distance: 55.8
click at [253, 122] on span "Privy enables your app to add session signers (or simply signers ) to wallets t…" at bounding box center [272, 107] width 264 height 31
click at [350, 124] on div "**********" at bounding box center [272, 235] width 264 height 286
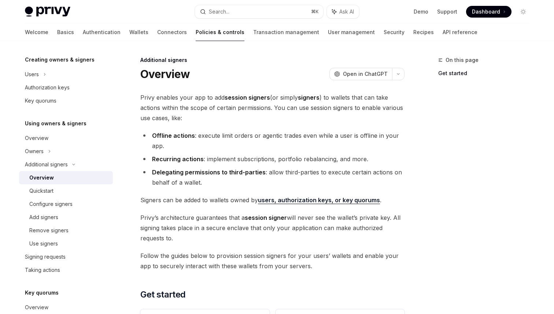
click at [350, 124] on div "**********" at bounding box center [272, 235] width 264 height 286
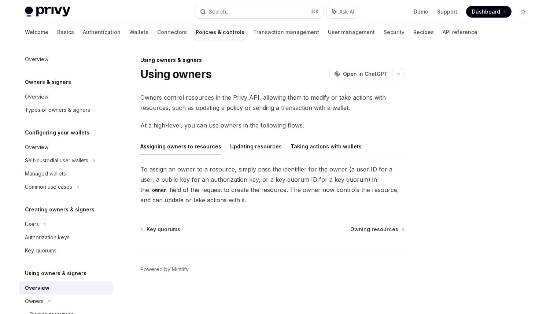
scroll to position [150, 0]
